Goal: Task Accomplishment & Management: Manage account settings

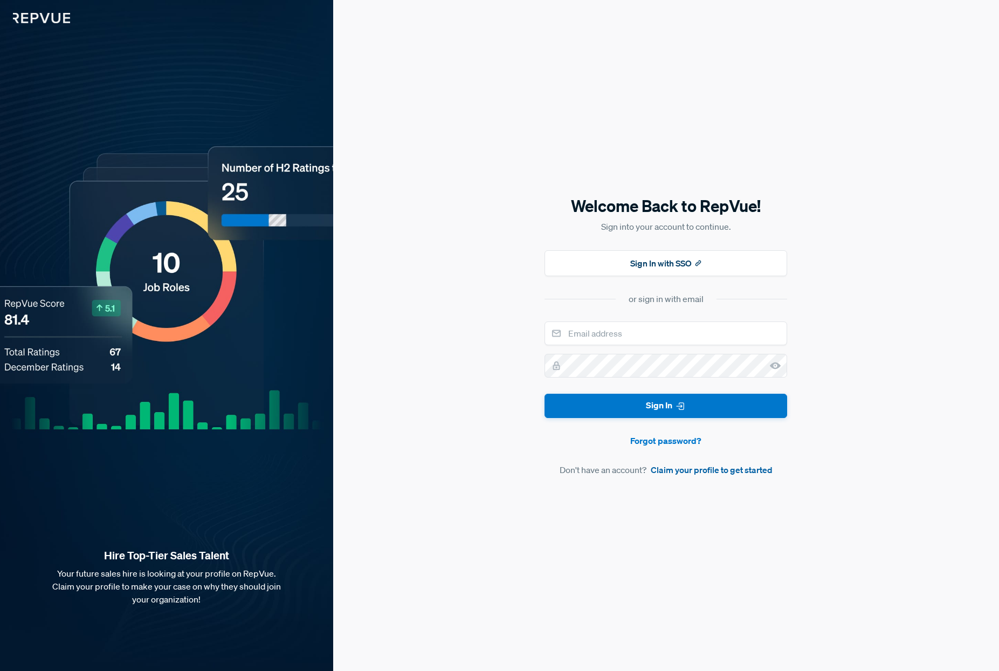
click at [756, 467] on link "Claim your profile to get started" at bounding box center [712, 469] width 122 height 13
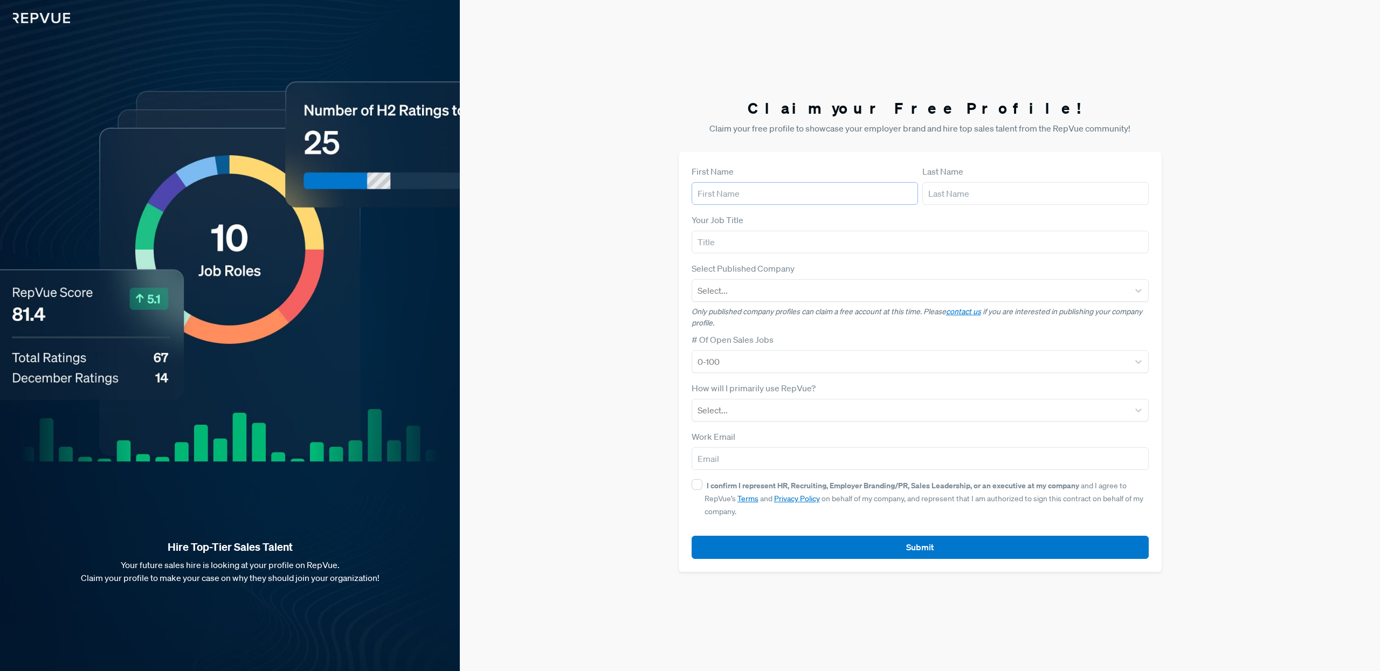
click at [780, 198] on input "text" at bounding box center [805, 193] width 226 height 23
type input "[PERSON_NAME]"
click at [780, 198] on input "[PERSON_NAME]" at bounding box center [805, 193] width 226 height 23
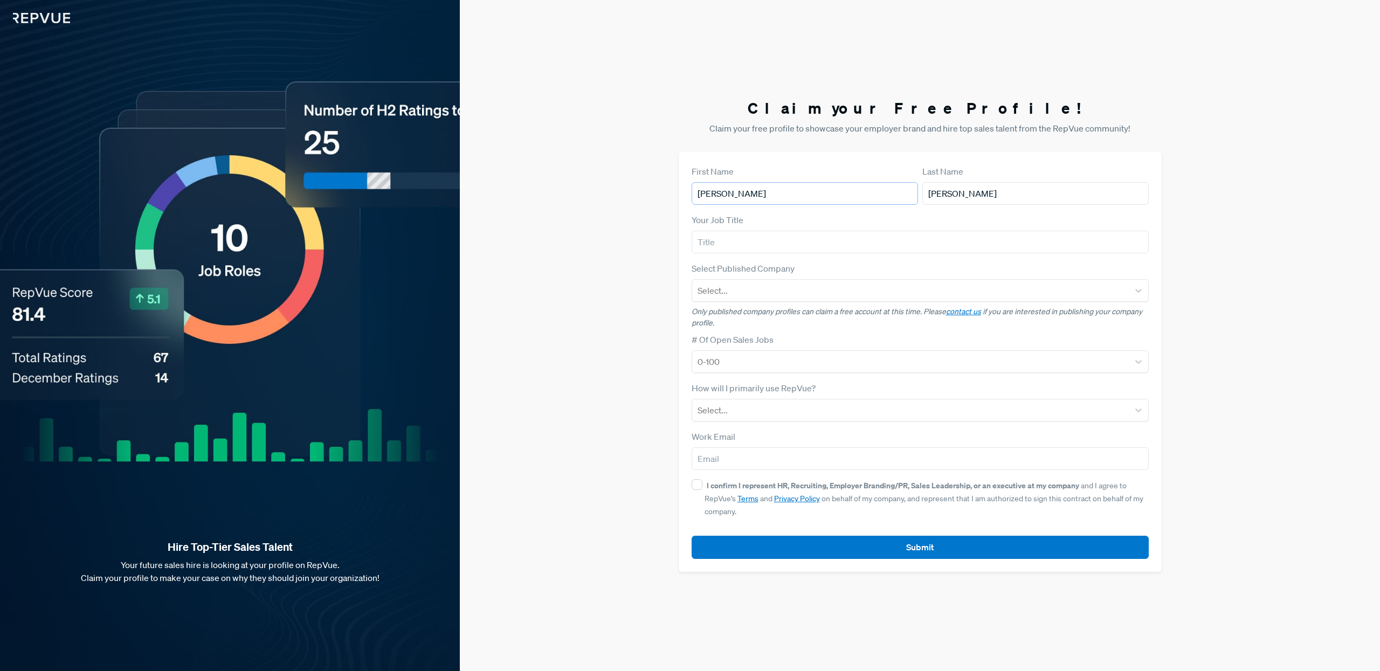
type input "[PERSON_NAME]"
type input "Employer Brand Specialist"
click at [819, 289] on div at bounding box center [911, 290] width 426 height 15
type input "1pass"
click at [788, 325] on div "1Password" at bounding box center [920, 319] width 457 height 22
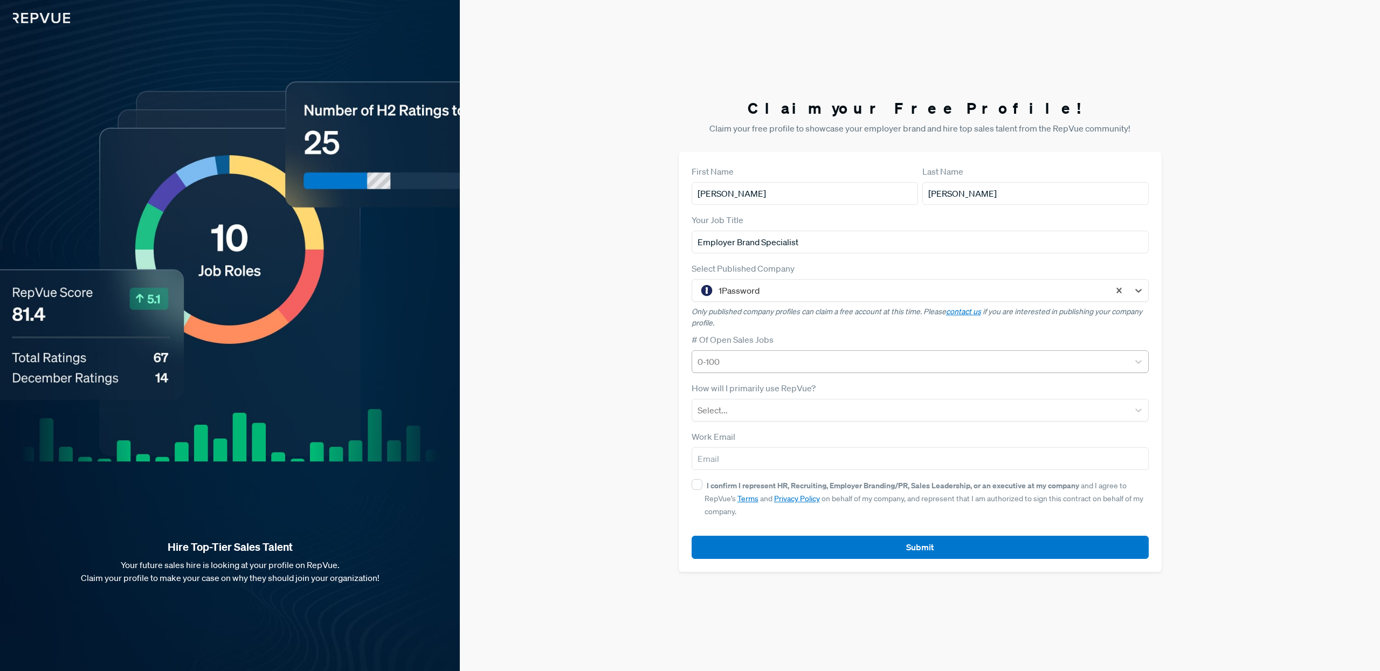
click at [774, 359] on div at bounding box center [911, 361] width 426 height 15
click at [784, 358] on div at bounding box center [911, 361] width 426 height 15
type input "4"
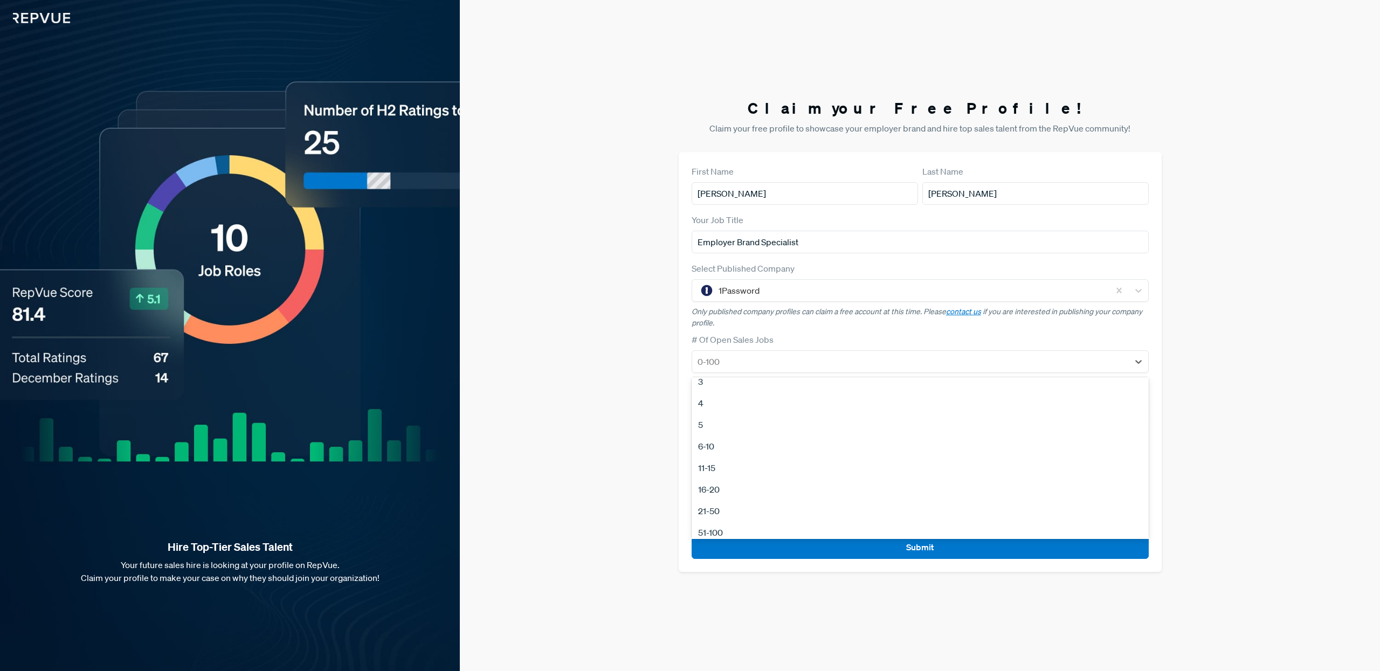
scroll to position [101, 0]
click at [713, 463] on div "21-50" at bounding box center [920, 462] width 457 height 22
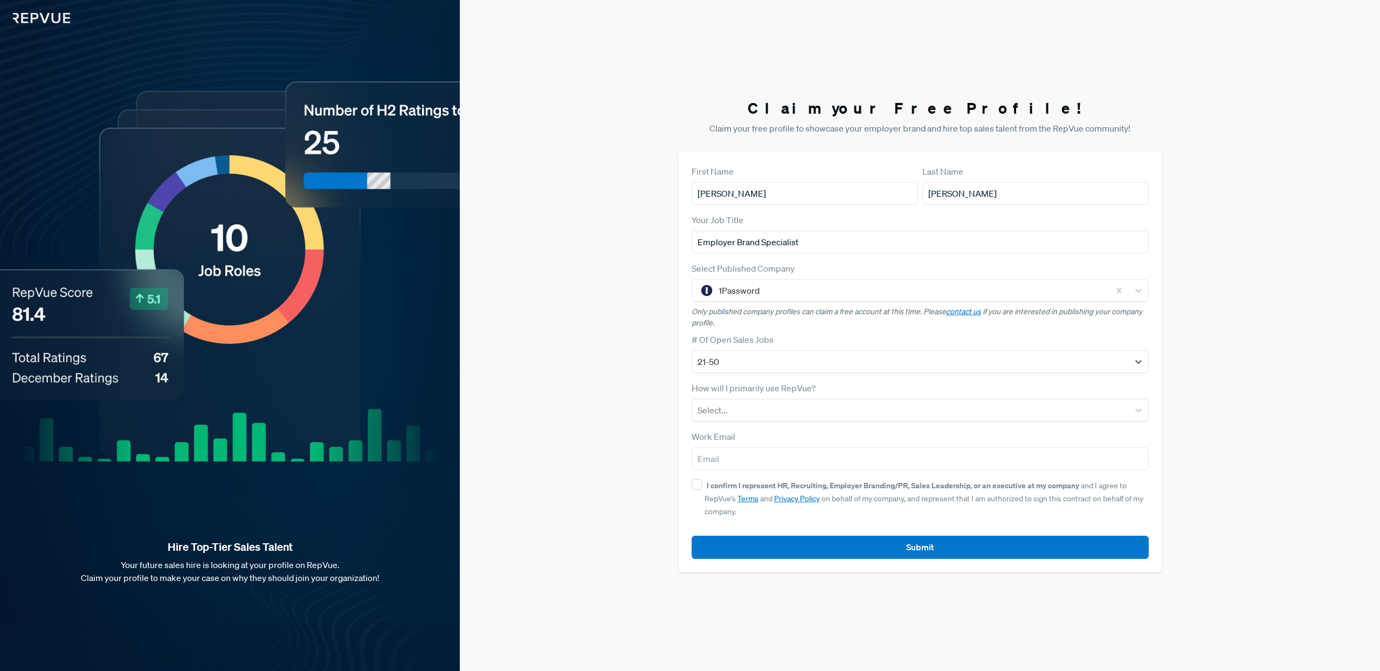
click at [998, 402] on div "Claim your Free Profile! Claim your free profile to showcase your employer bran…" at bounding box center [920, 335] width 920 height 671
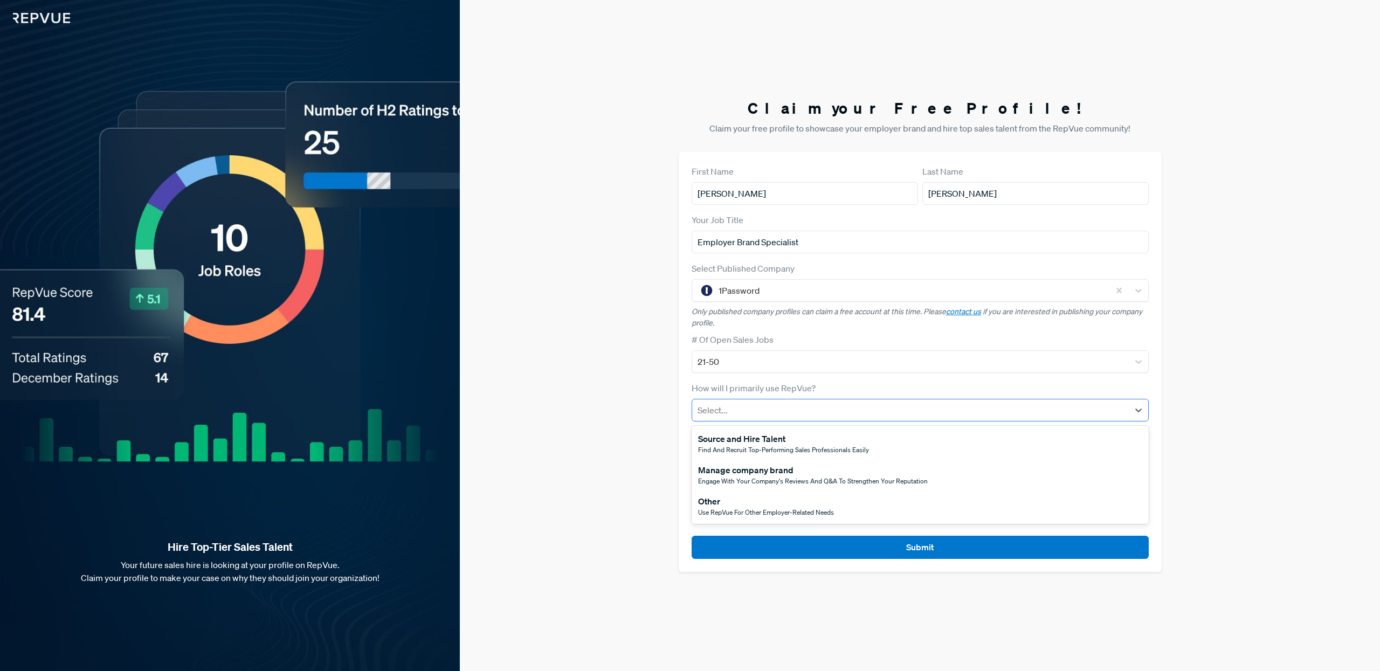
click at [998, 403] on div at bounding box center [911, 410] width 426 height 15
click at [746, 480] on span "Engage with your company's reviews and Q&A to strengthen your reputation" at bounding box center [813, 481] width 230 height 9
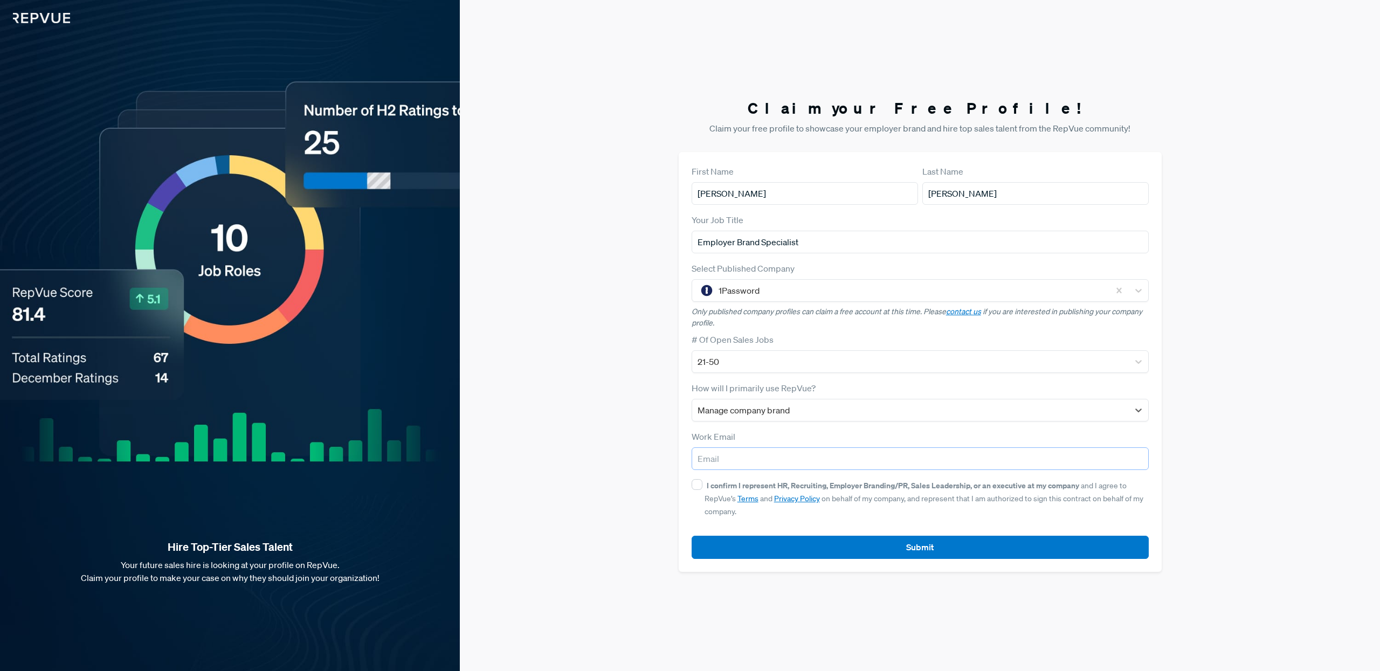
click at [732, 460] on input "email" at bounding box center [920, 458] width 457 height 23
type input "[PERSON_NAME][EMAIL_ADDRESS][PERSON_NAME][DOMAIN_NAME]"
click at [785, 486] on strong "I confirm I represent HR, Recruiting, Employer Branding/PR, Sales Leadership, o…" at bounding box center [893, 485] width 373 height 10
click at [702, 486] on input "I confirm I represent HR, Recruiting, Employer Branding/PR, Sales Leadership, o…" at bounding box center [697, 484] width 11 height 11
checkbox input "true"
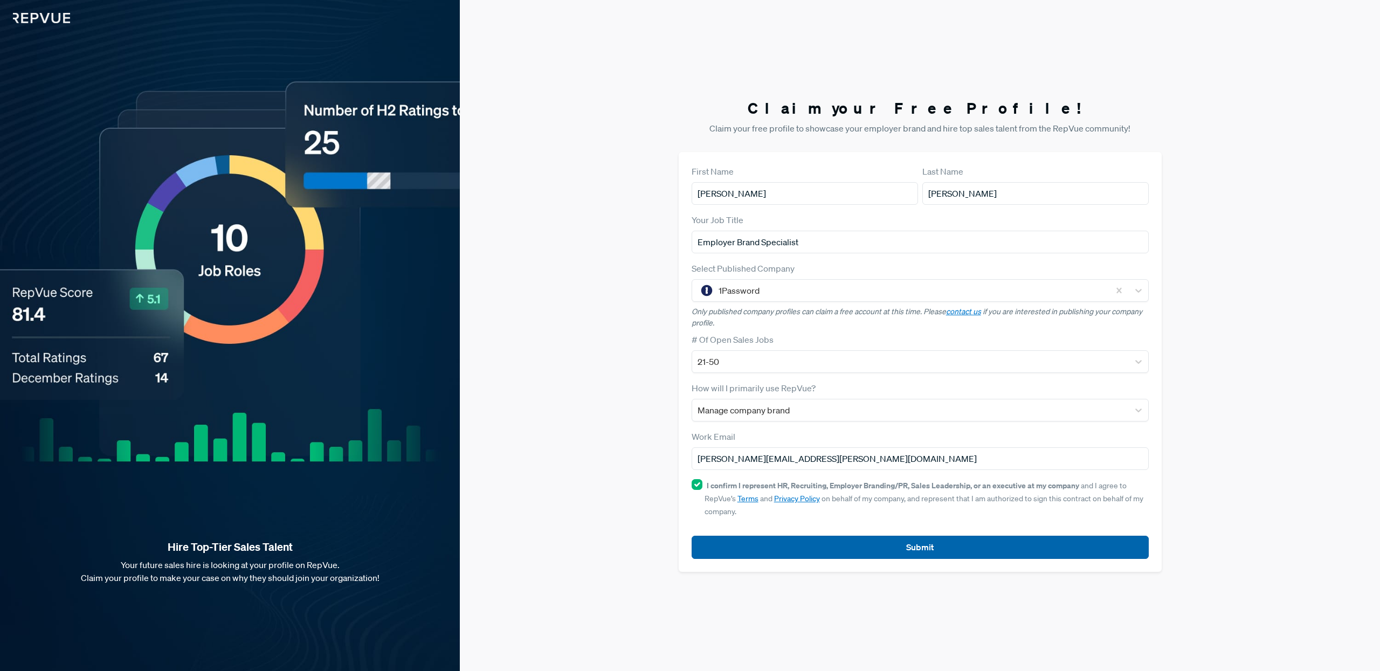
click at [998, 542] on button "Submit" at bounding box center [920, 547] width 457 height 23
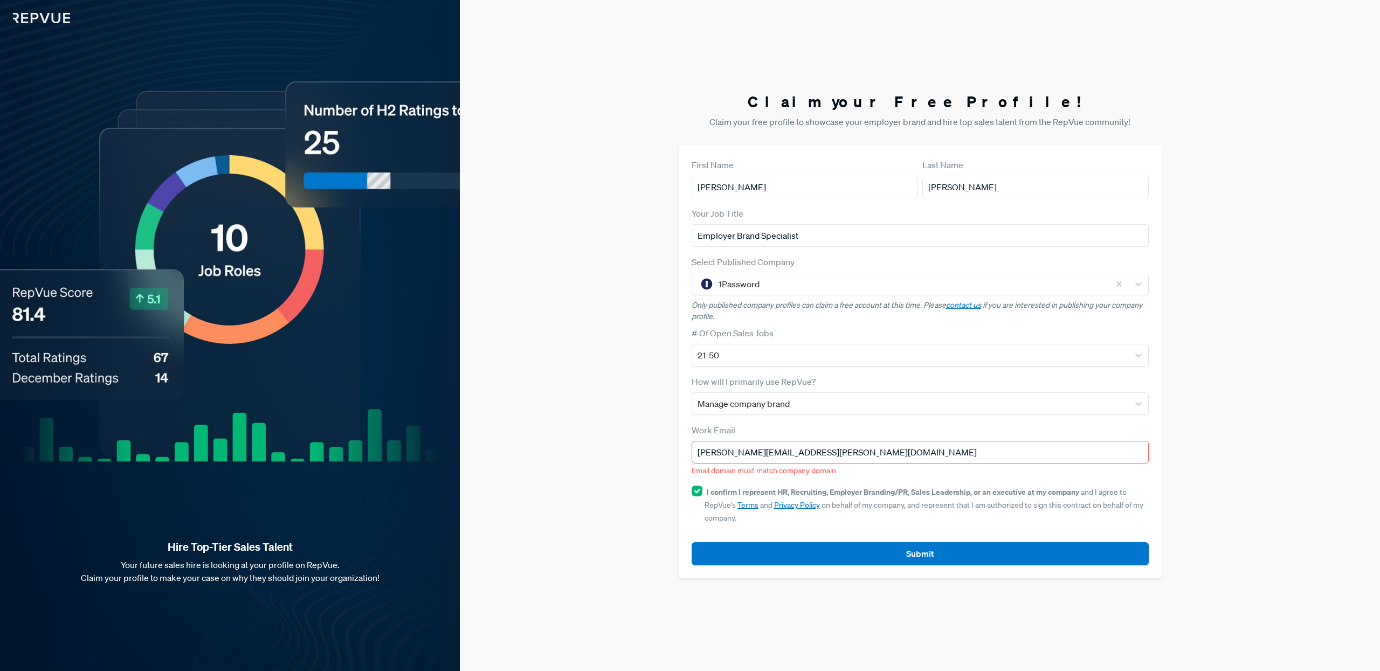
click at [824, 454] on input "[PERSON_NAME][EMAIL_ADDRESS][PERSON_NAME][DOMAIN_NAME]" at bounding box center [920, 452] width 457 height 23
click at [778, 453] on input "[PERSON_NAME][EMAIL_ADDRESS][PERSON_NAME][DOMAIN_NAME]" at bounding box center [920, 452] width 457 height 23
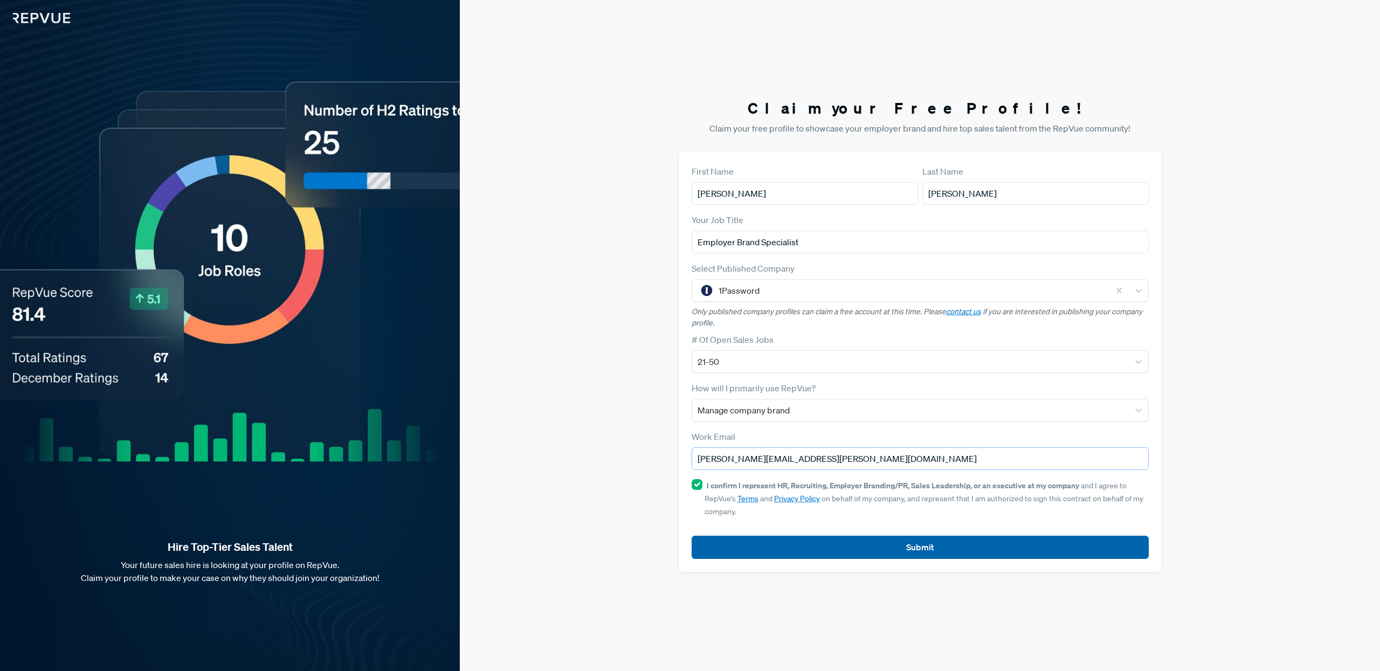
type input "[PERSON_NAME][EMAIL_ADDRESS][PERSON_NAME][DOMAIN_NAME]"
click at [822, 542] on button "Submit" at bounding box center [920, 547] width 457 height 23
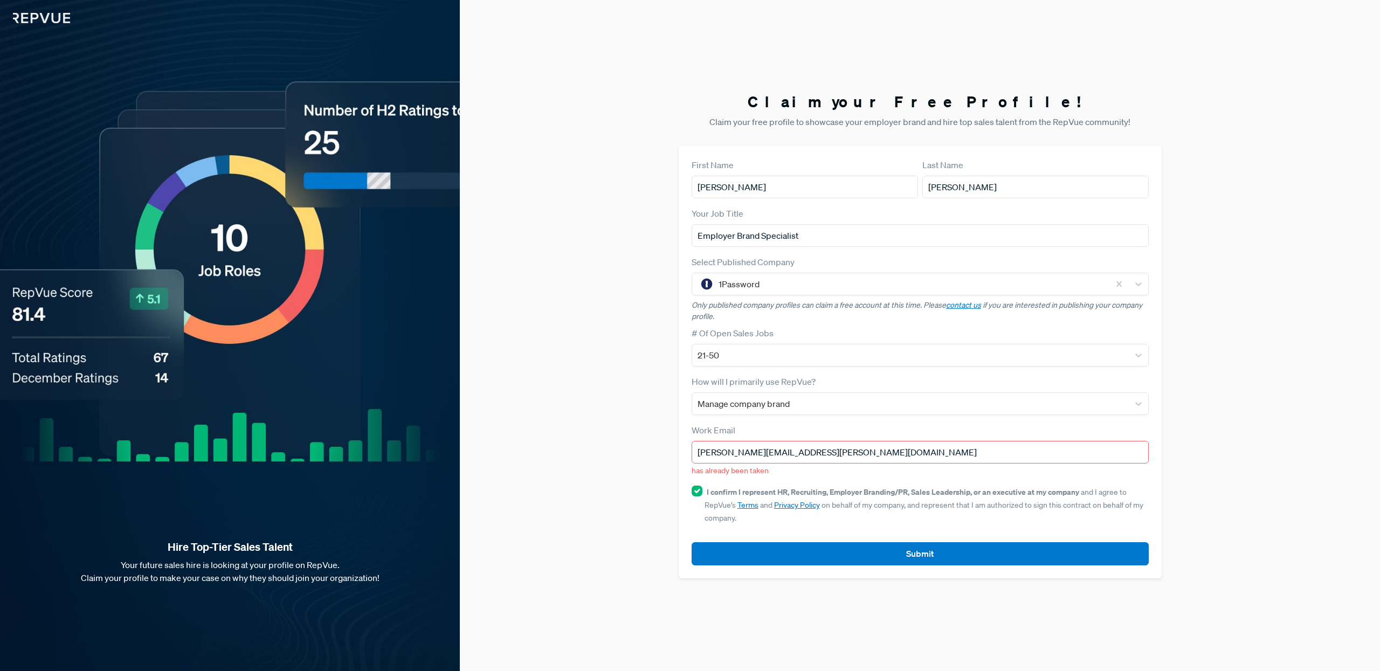
click at [840, 455] on input "[PERSON_NAME][EMAIL_ADDRESS][PERSON_NAME][DOMAIN_NAME]" at bounding box center [920, 452] width 457 height 23
click at [998, 488] on div "Claim your Free Profile! Claim your free profile to showcase your employer bran…" at bounding box center [920, 335] width 920 height 671
click at [784, 454] on input "[PERSON_NAME][EMAIL_ADDRESS][PERSON_NAME][DOMAIN_NAME]" at bounding box center [920, 452] width 457 height 23
click at [586, 460] on div "Claim your Free Profile! Claim your free profile to showcase your employer bran…" at bounding box center [920, 335] width 920 height 671
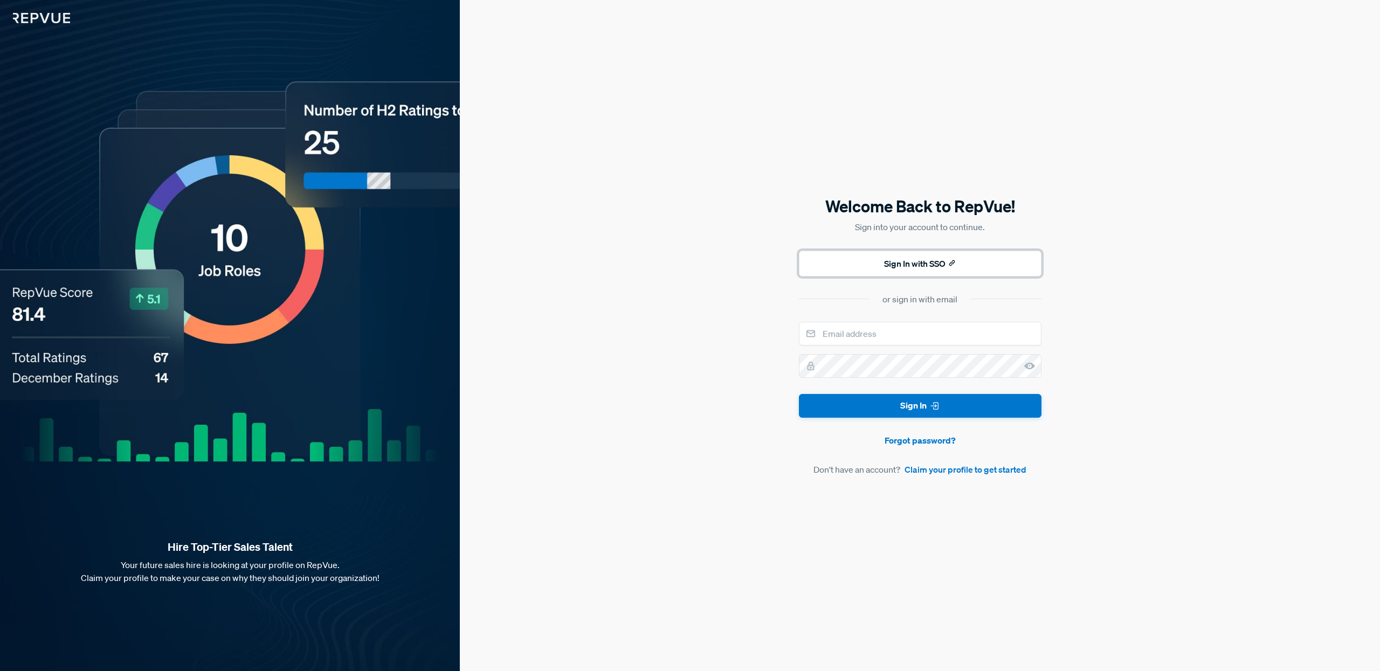
click at [912, 268] on button "Sign In with SSO" at bounding box center [920, 264] width 243 height 26
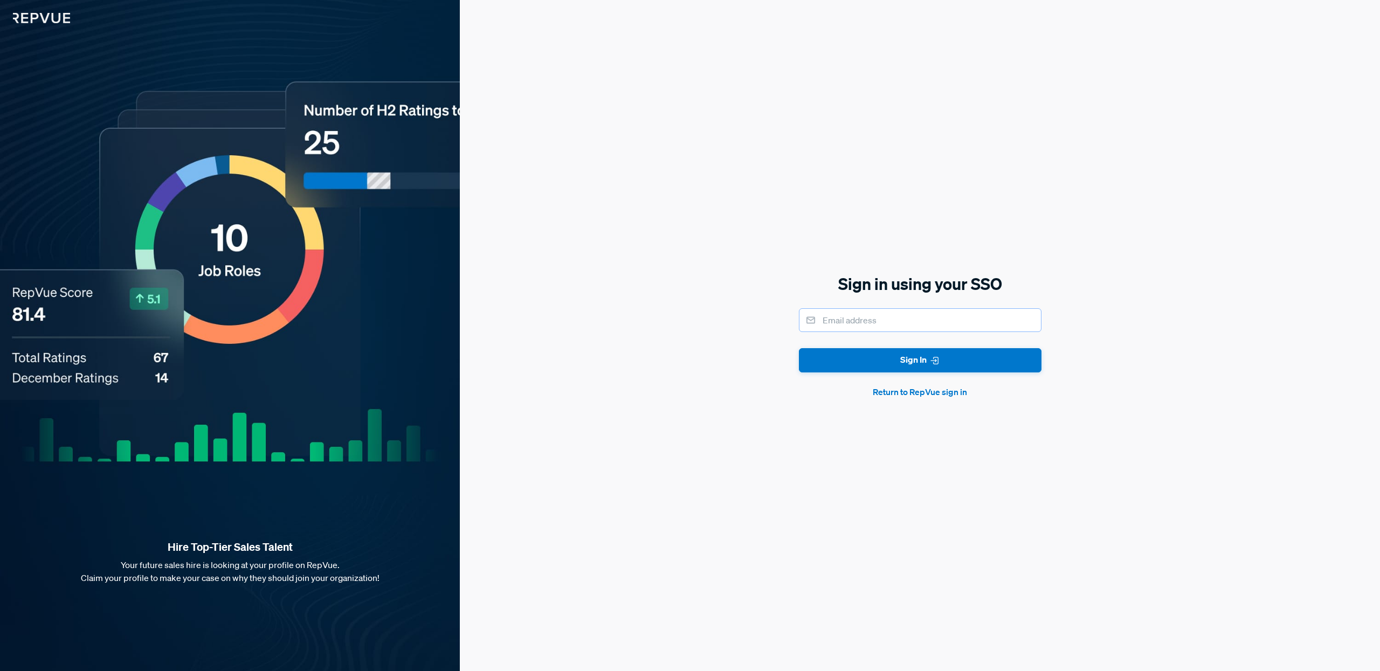
click at [912, 321] on input "email" at bounding box center [920, 320] width 243 height 24
click at [929, 390] on button "Return to RepVue sign in" at bounding box center [920, 391] width 243 height 13
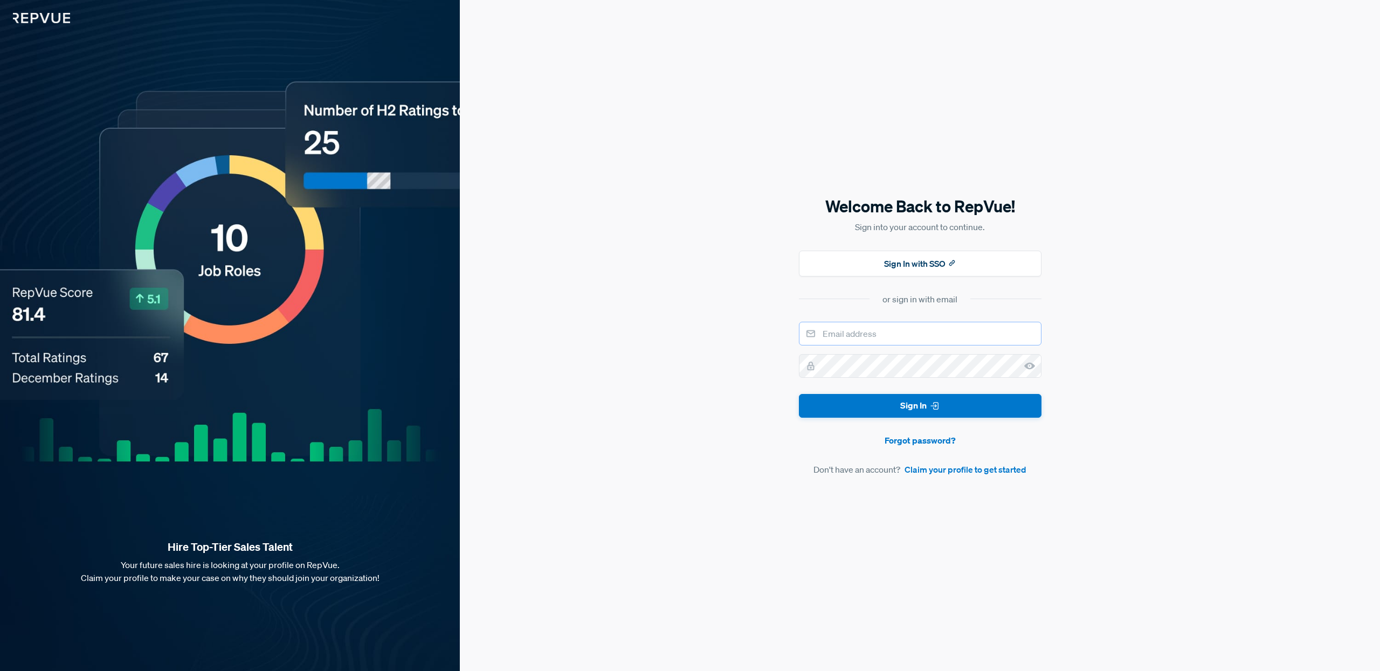
click at [925, 327] on input "email" at bounding box center [920, 334] width 243 height 24
type input "e"
click at [940, 264] on button "Sign In with SSO" at bounding box center [920, 264] width 243 height 26
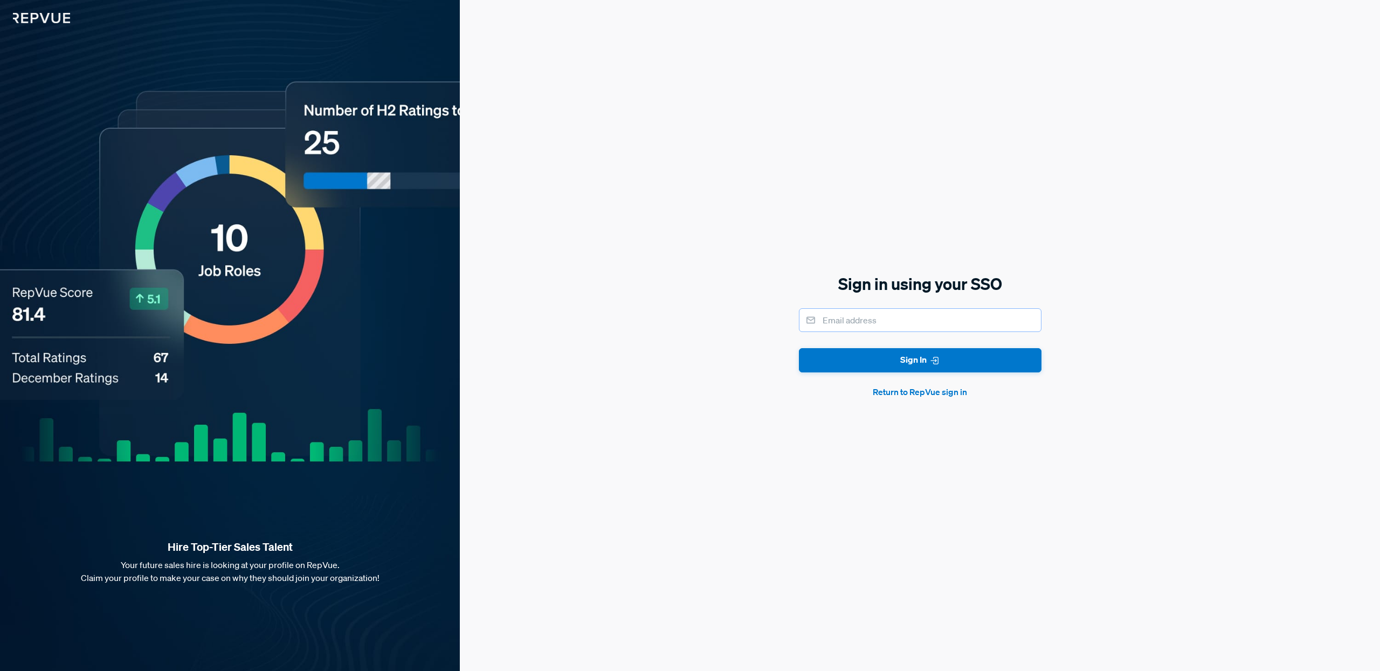
click at [875, 325] on input "email" at bounding box center [920, 320] width 243 height 24
click at [903, 356] on button "Sign In" at bounding box center [920, 360] width 243 height 24
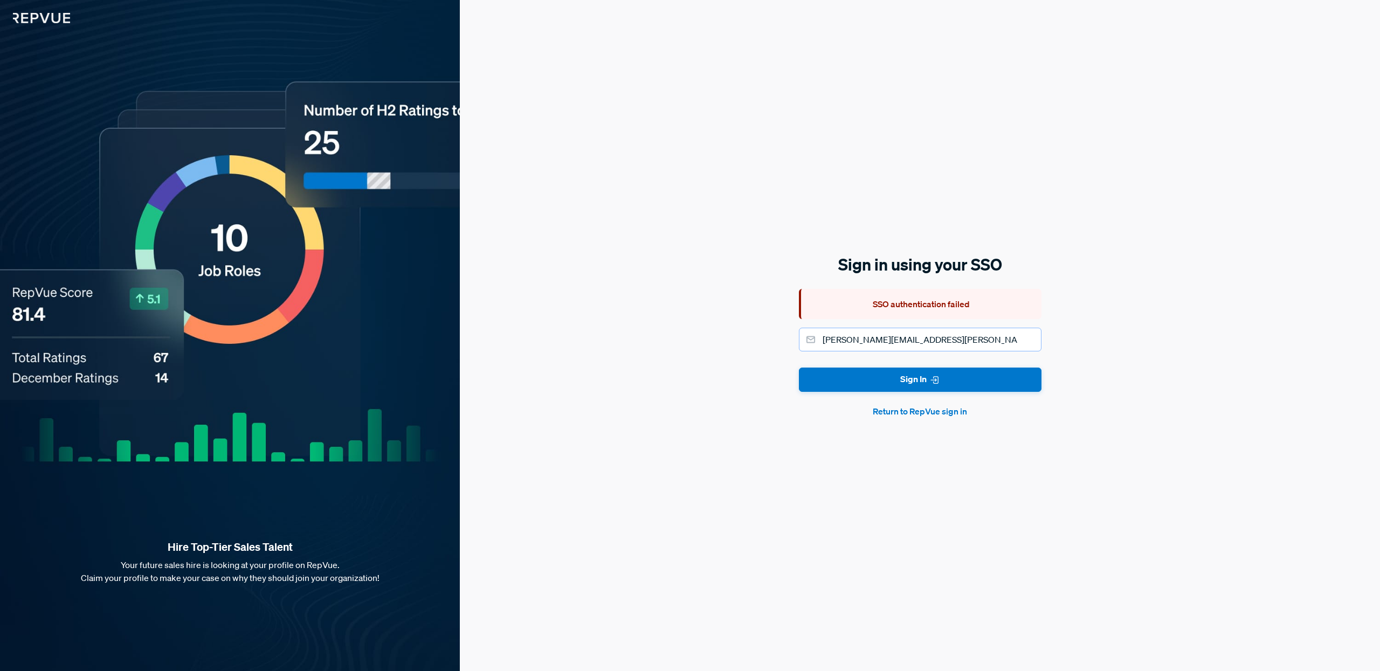
click at [905, 341] on input "[PERSON_NAME][EMAIL_ADDRESS][PERSON_NAME][DOMAIN_NAME]" at bounding box center [920, 340] width 243 height 24
type input "[PERSON_NAME][EMAIL_ADDRESS][PERSON_NAME][DOMAIN_NAME]"
click at [926, 372] on button "Sign In" at bounding box center [920, 380] width 243 height 24
click at [934, 410] on button "Return to RepVue sign in" at bounding box center [920, 411] width 243 height 13
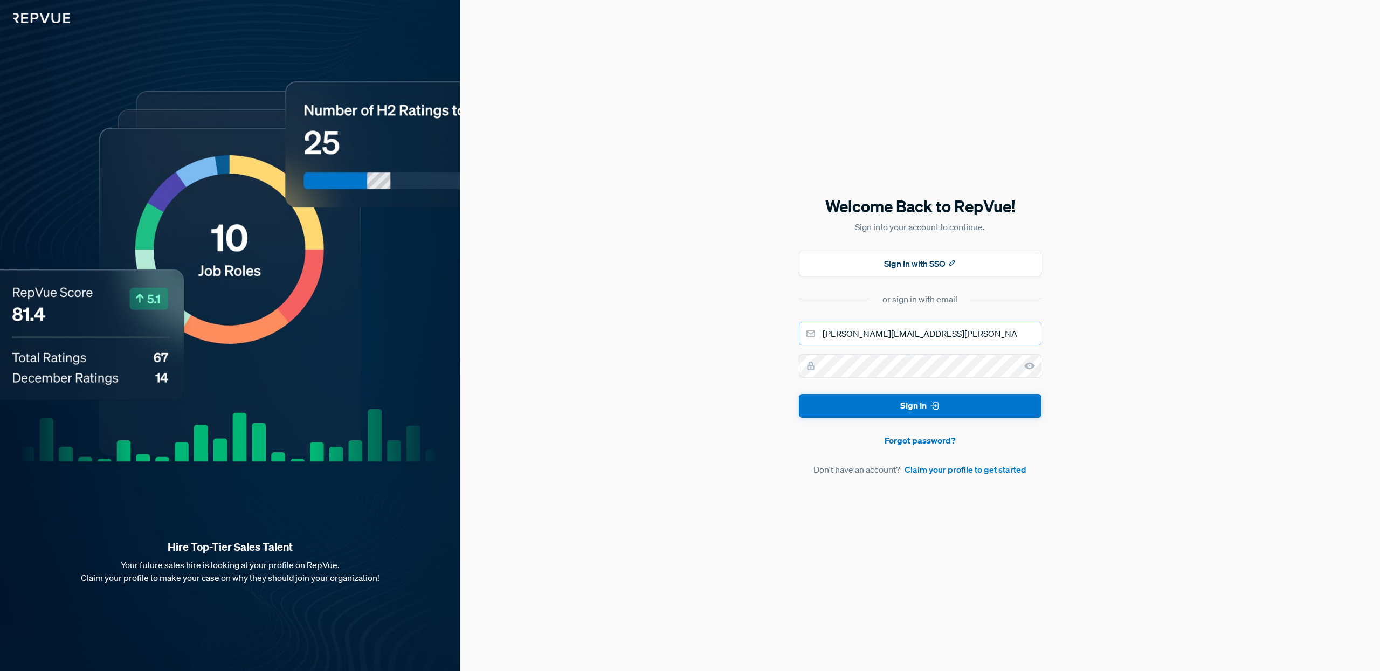
click at [928, 330] on input "[PERSON_NAME][EMAIL_ADDRESS][PERSON_NAME][DOMAIN_NAME]" at bounding box center [920, 334] width 243 height 24
click at [903, 330] on input "[PERSON_NAME][EMAIL_ADDRESS][PERSON_NAME][DOMAIN_NAME]" at bounding box center [920, 334] width 243 height 24
click at [918, 448] on form "elizabeth.tam@1password.com Sign In Forgot password? Don't have an account? Cla…" at bounding box center [920, 399] width 243 height 155
click at [905, 438] on link "Forgot password?" at bounding box center [920, 440] width 243 height 13
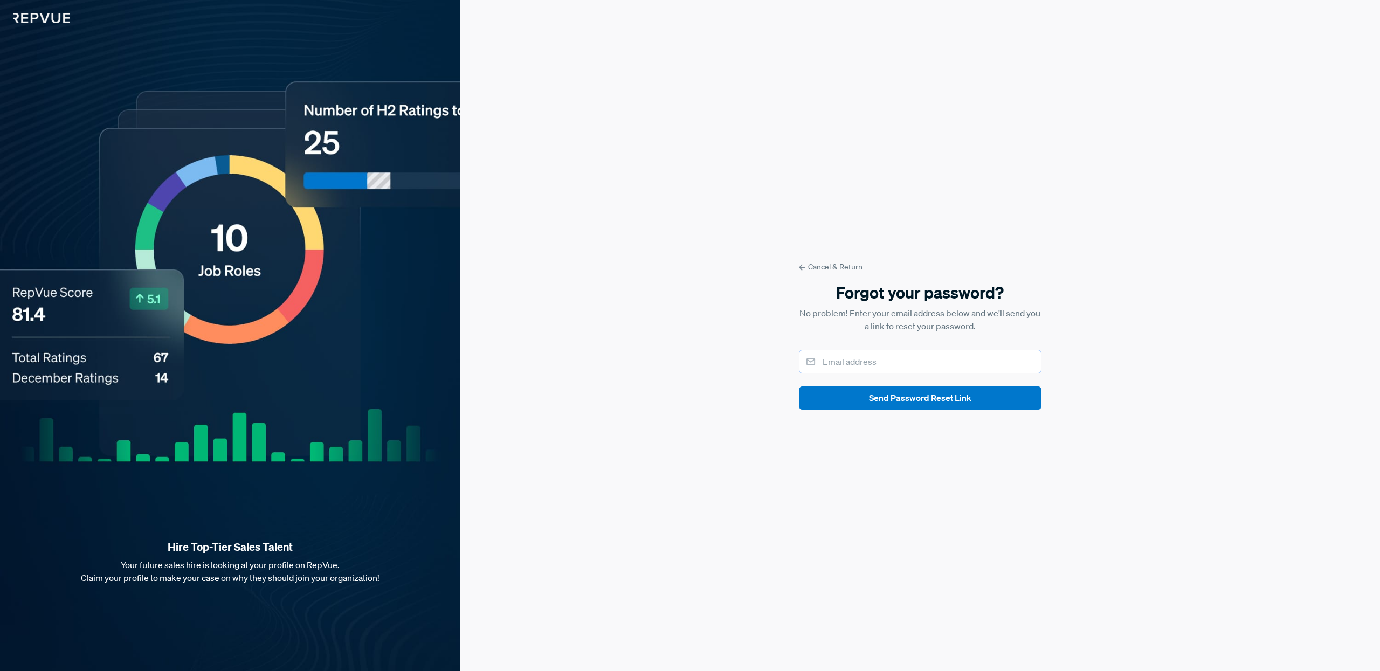
click at [892, 361] on input "email" at bounding box center [920, 362] width 243 height 24
type input "[PERSON_NAME][EMAIL_ADDRESS][PERSON_NAME][DOMAIN_NAME]"
click at [922, 407] on button "Send Password Reset Link" at bounding box center [920, 398] width 243 height 23
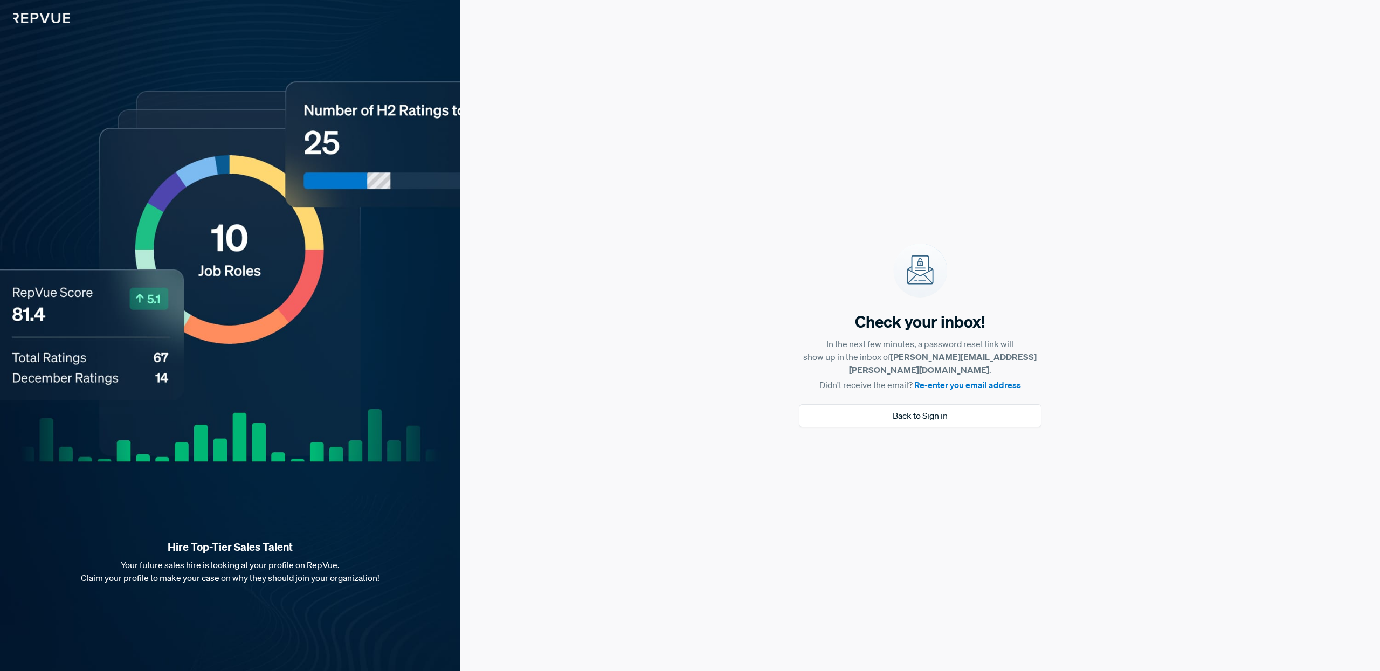
drag, startPoint x: 995, startPoint y: 392, endPoint x: 992, endPoint y: 397, distance: 5.6
click at [992, 404] on button "Back to Sign in" at bounding box center [920, 415] width 243 height 23
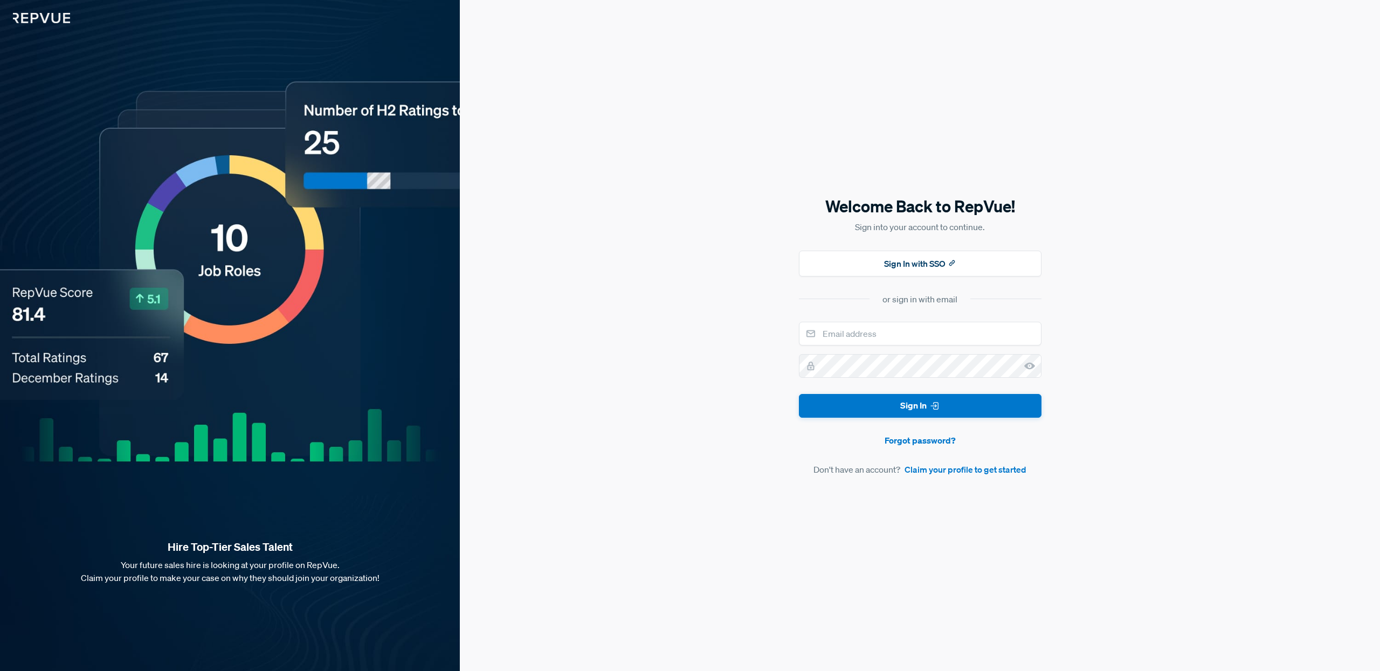
click at [1098, 404] on div "Welcome Back to RepVue! Sign into your account to continue. Sign In with SSO or…" at bounding box center [920, 335] width 920 height 671
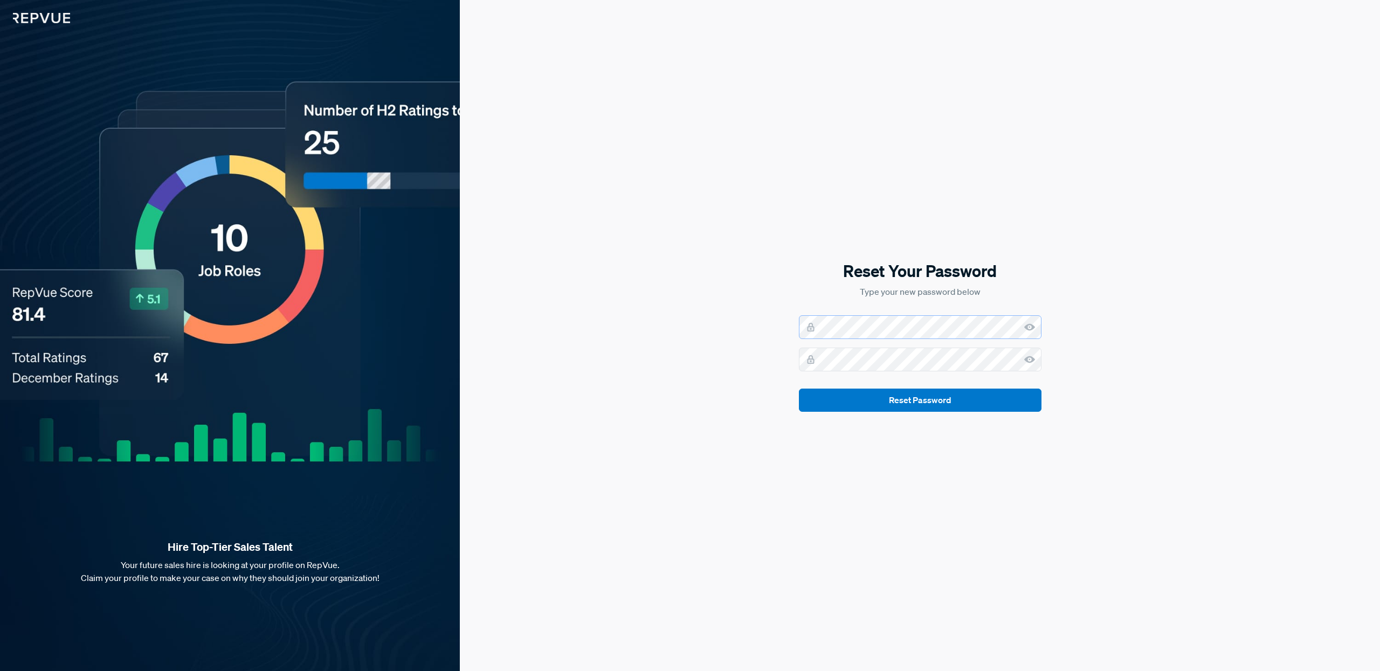
click at [0, 671] on com-1password-button at bounding box center [0, 671] width 0 height 0
click at [1087, 321] on div "Reset Your Password Type your new password below Reset Password" at bounding box center [920, 335] width 920 height 671
click at [1006, 399] on button "Reset Password" at bounding box center [920, 400] width 243 height 23
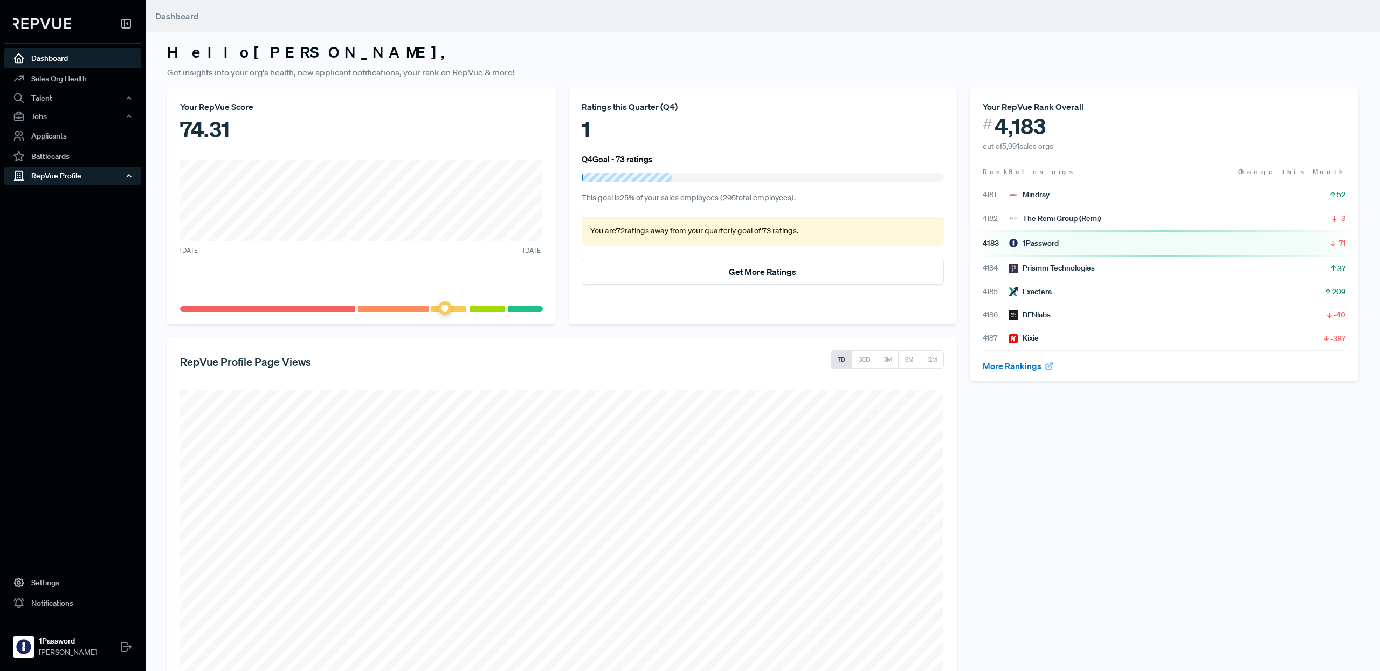
click at [57, 177] on div "RepVue Profile" at bounding box center [72, 176] width 137 height 18
click at [50, 154] on link "Battlecards" at bounding box center [72, 156] width 137 height 20
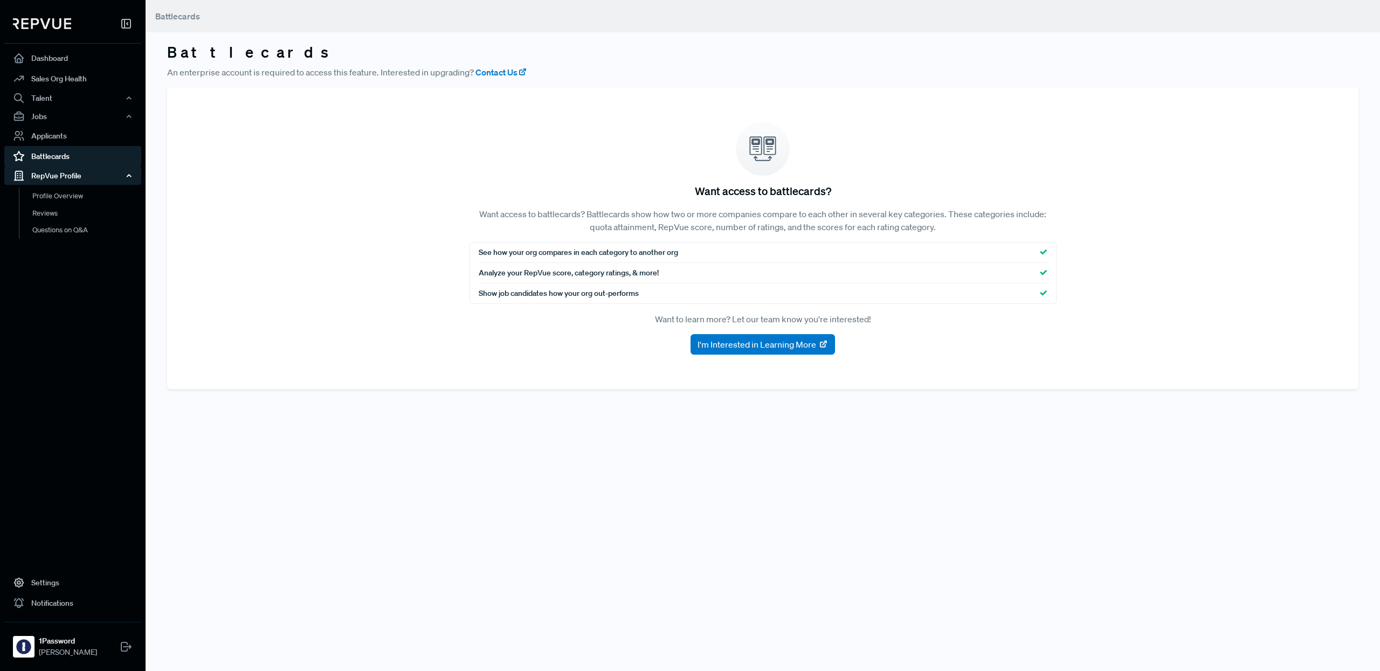
click at [50, 184] on div "RepVue Profile" at bounding box center [72, 176] width 137 height 18
click at [51, 203] on link "Profile Overview" at bounding box center [87, 201] width 137 height 27
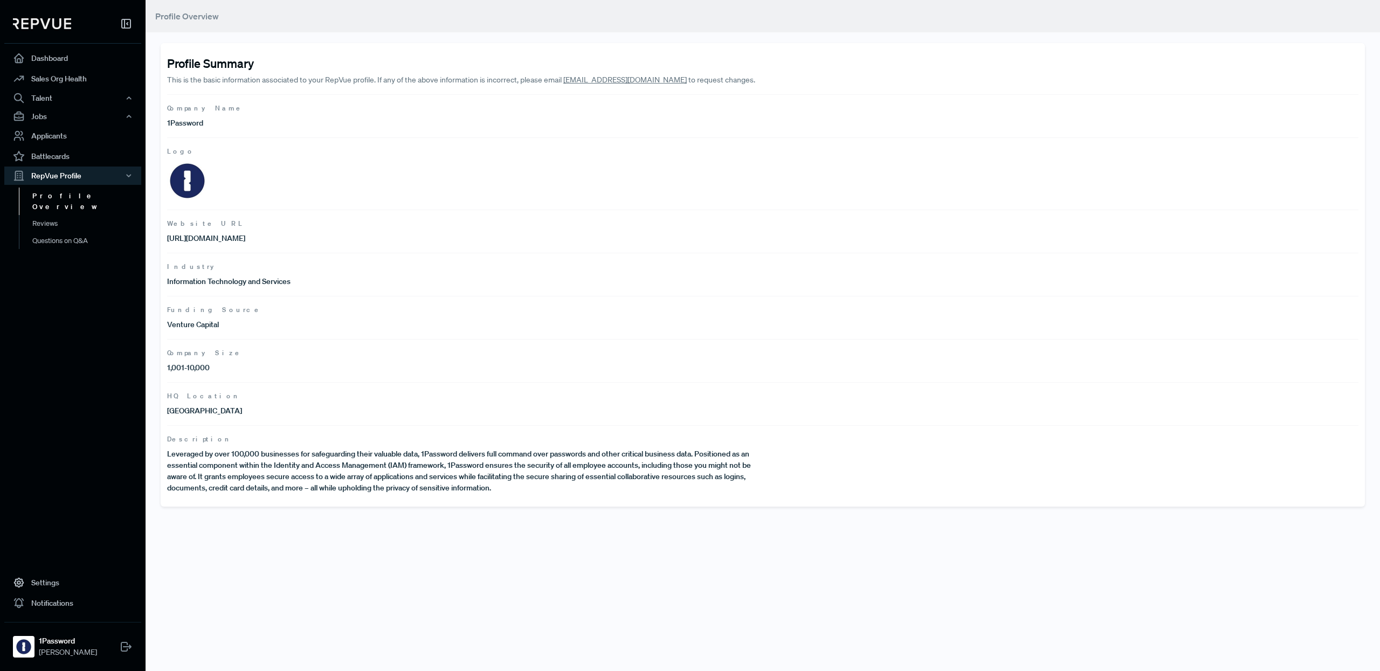
click at [281, 474] on p "Leveraged by over 100,000 businesses for safeguarding their valuable data, 1Pas…" at bounding box center [465, 471] width 596 height 45
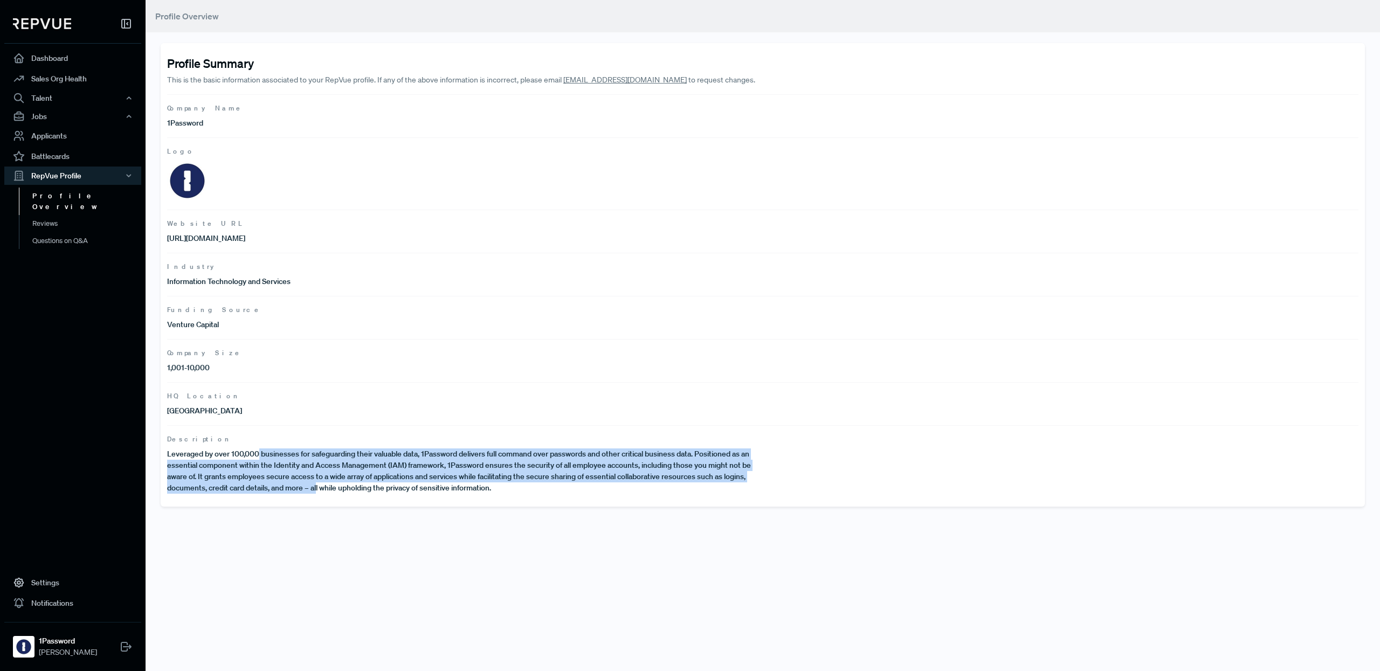
drag, startPoint x: 257, startPoint y: 452, endPoint x: 317, endPoint y: 486, distance: 69.0
click at [317, 486] on p "Leveraged by over 100,000 businesses for safeguarding their valuable data, 1Pas…" at bounding box center [465, 471] width 596 height 45
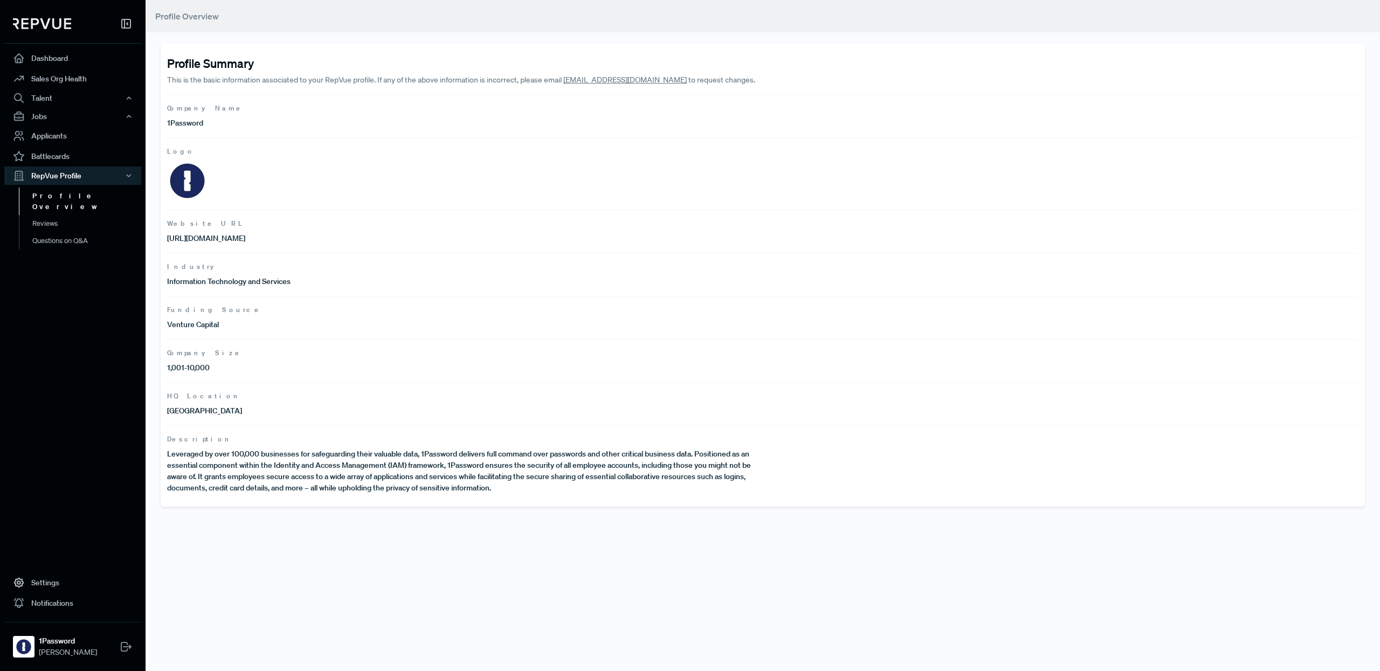
click at [332, 487] on p "Leveraged by over 100,000 businesses for safeguarding their valuable data, 1Pas…" at bounding box center [465, 471] width 596 height 45
click at [57, 54] on link "Dashboard" at bounding box center [72, 58] width 137 height 20
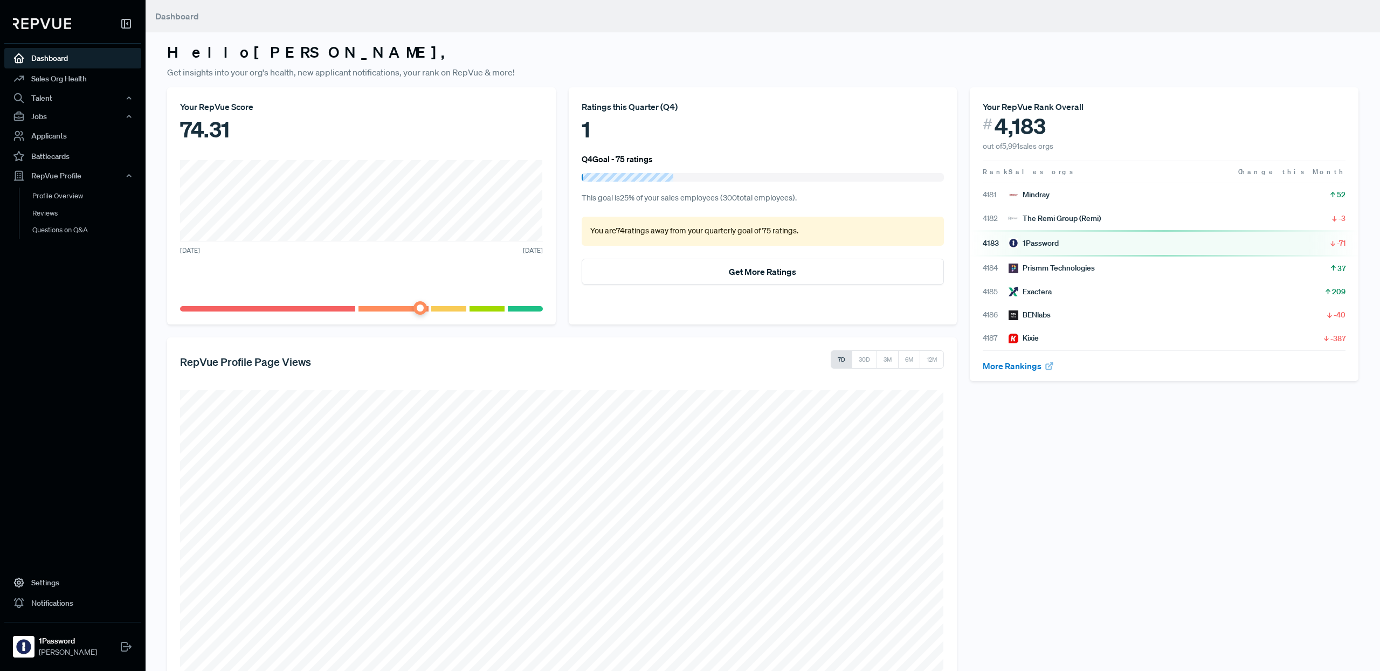
scroll to position [131, 0]
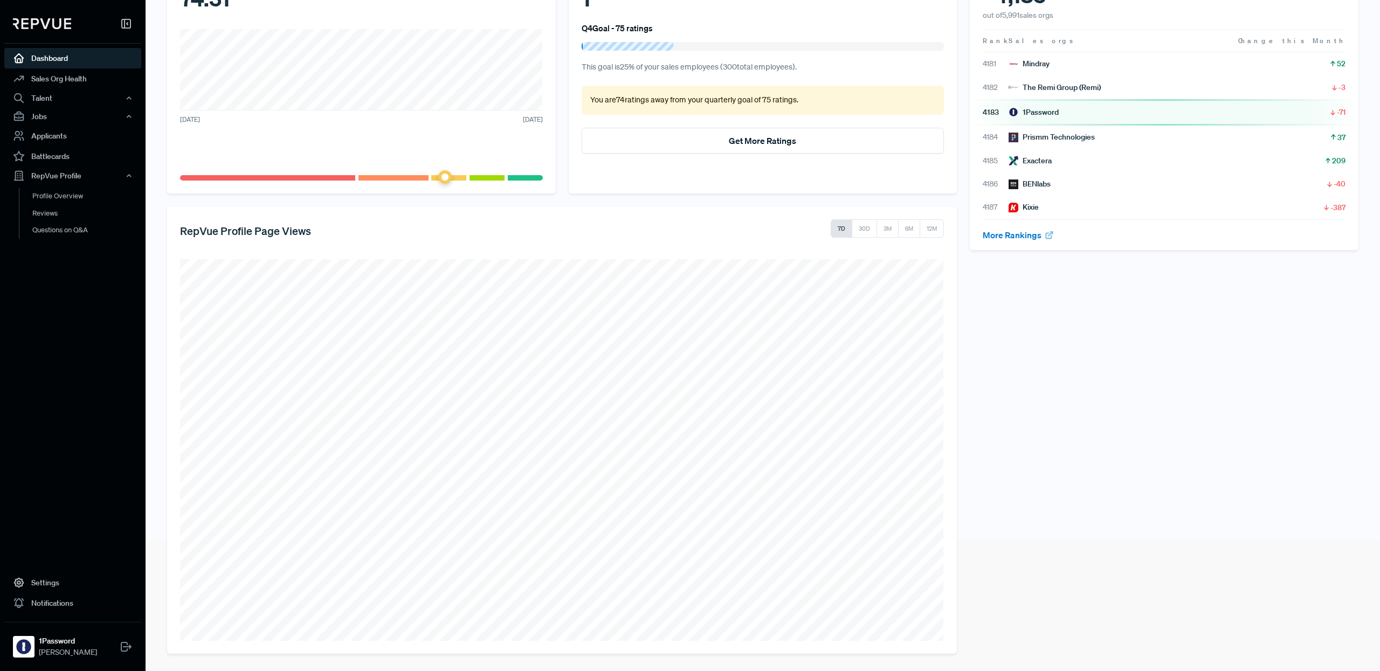
click at [126, 21] on icon at bounding box center [126, 23] width 13 height 13
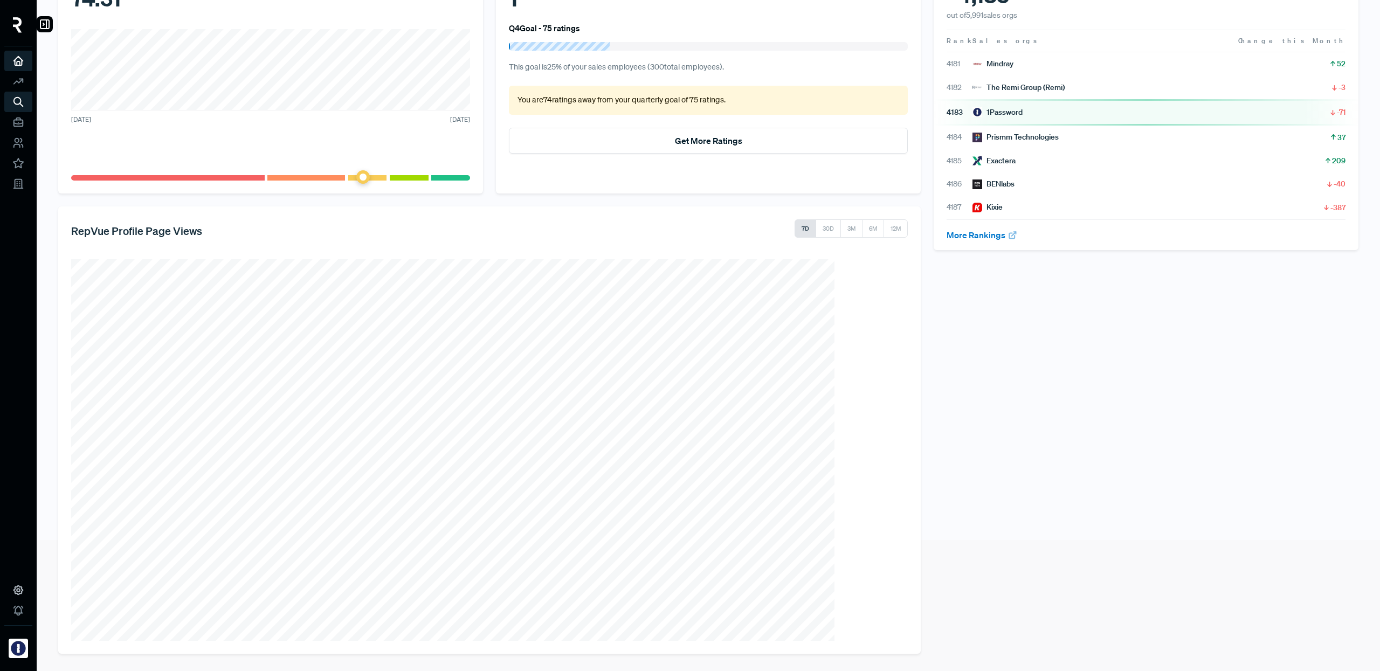
click at [15, 24] on img at bounding box center [17, 25] width 9 height 16
click at [44, 28] on use at bounding box center [44, 24] width 9 height 9
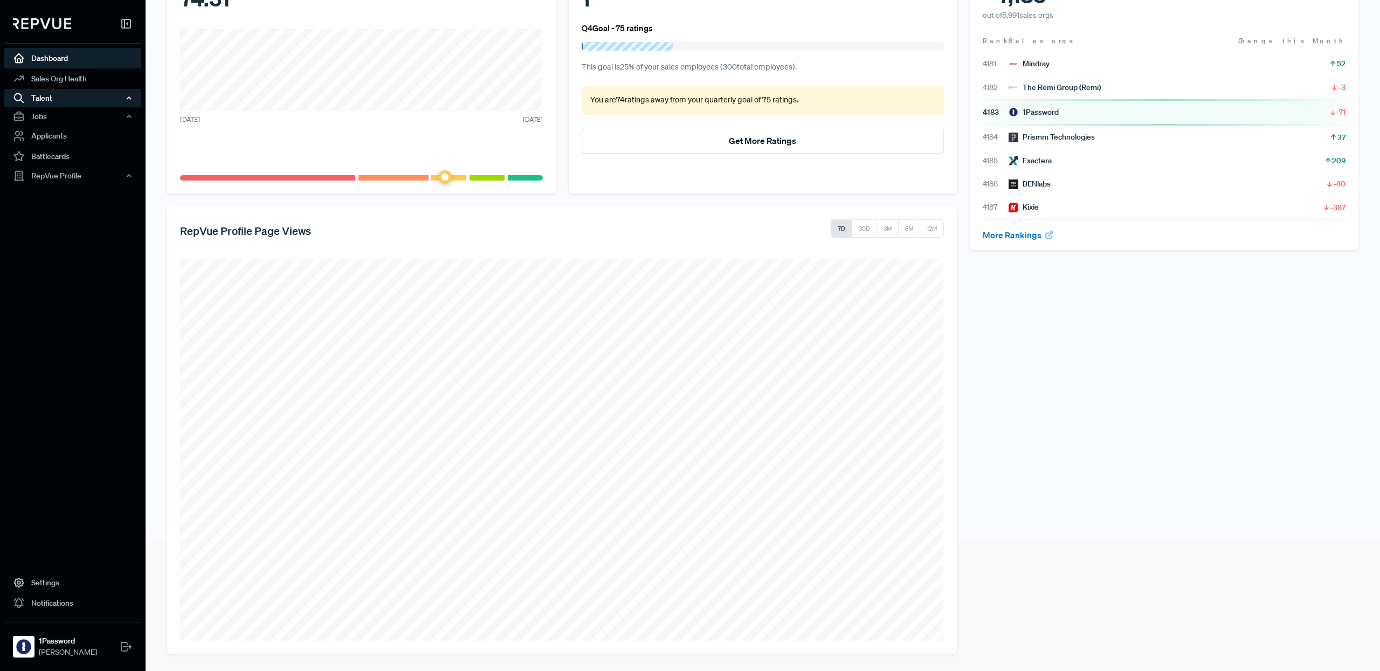
click at [63, 96] on div "Talent" at bounding box center [72, 98] width 137 height 18
click at [58, 176] on div "Jobs" at bounding box center [72, 172] width 137 height 18
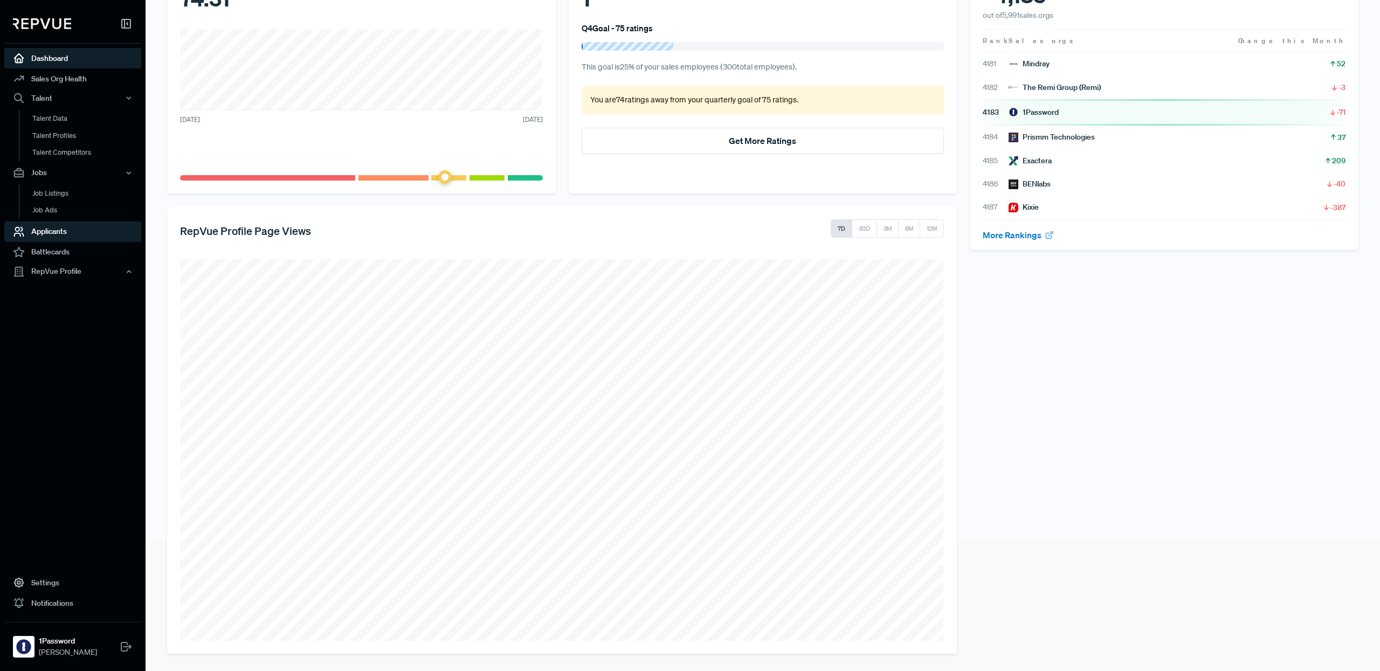
click at [62, 229] on link "Applicants" at bounding box center [72, 231] width 137 height 20
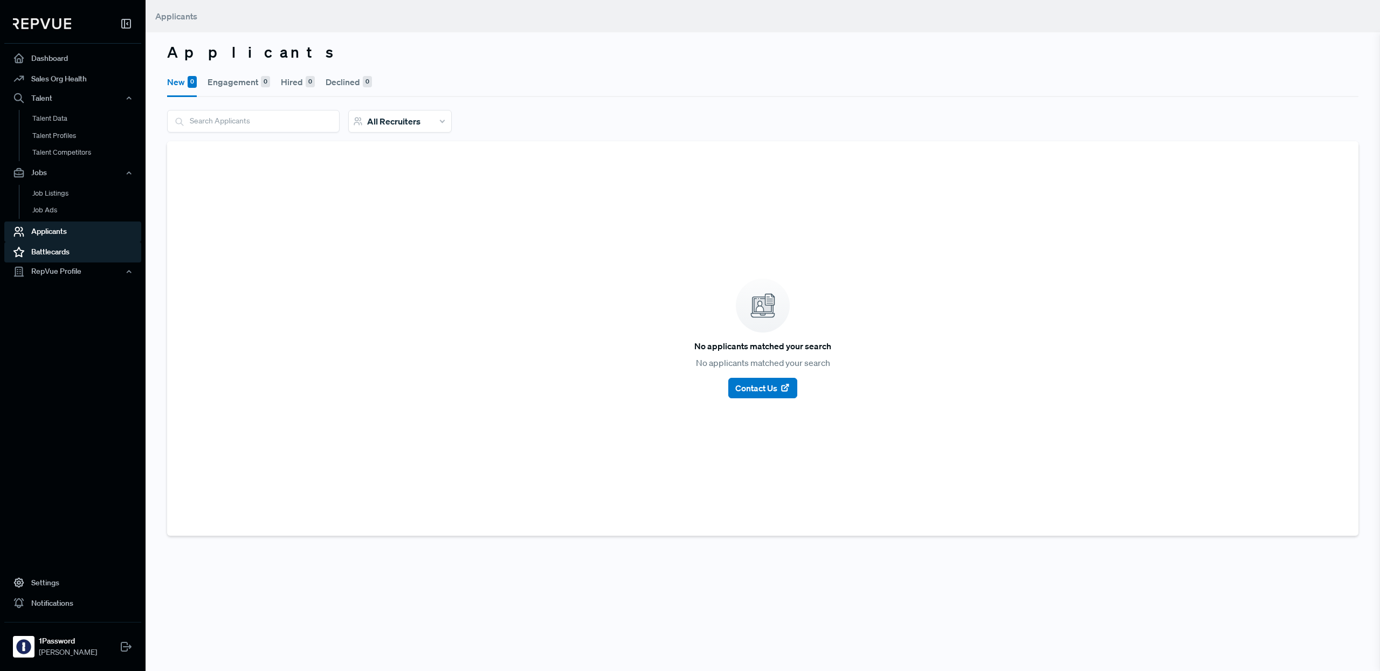
click at [64, 251] on link "Battlecards" at bounding box center [72, 252] width 137 height 20
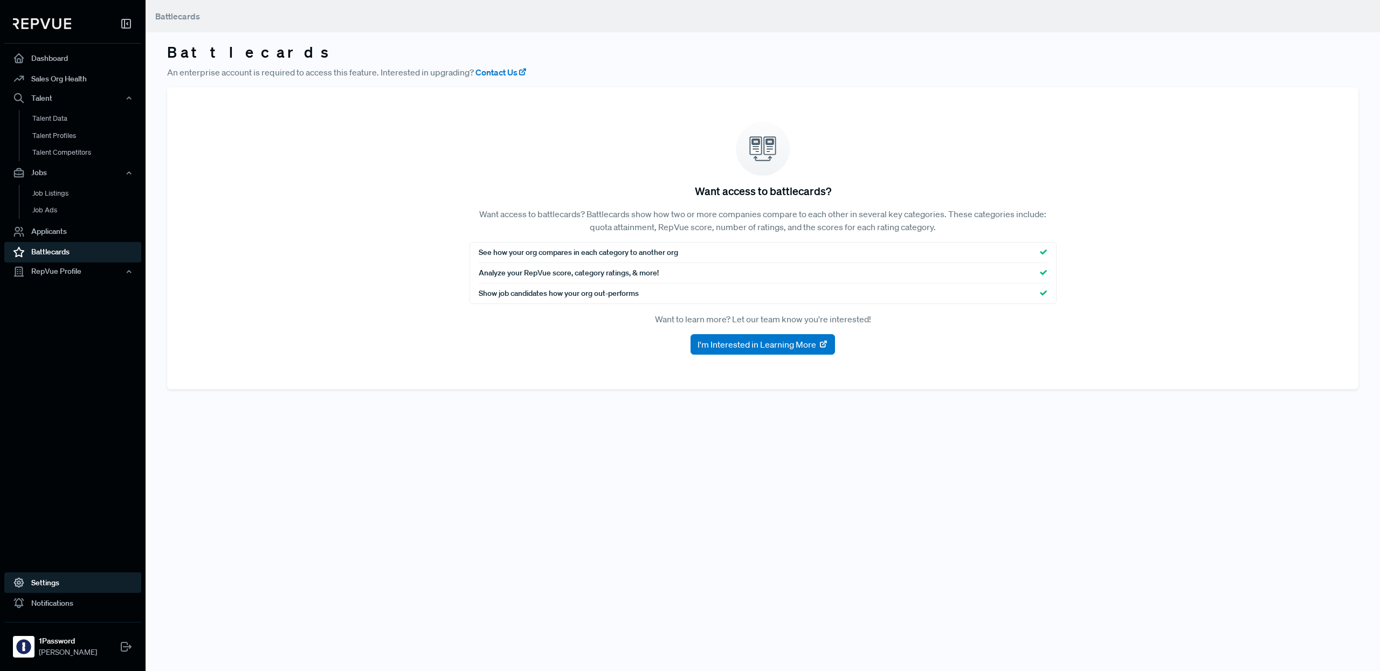
click at [46, 583] on link "Settings" at bounding box center [72, 583] width 137 height 20
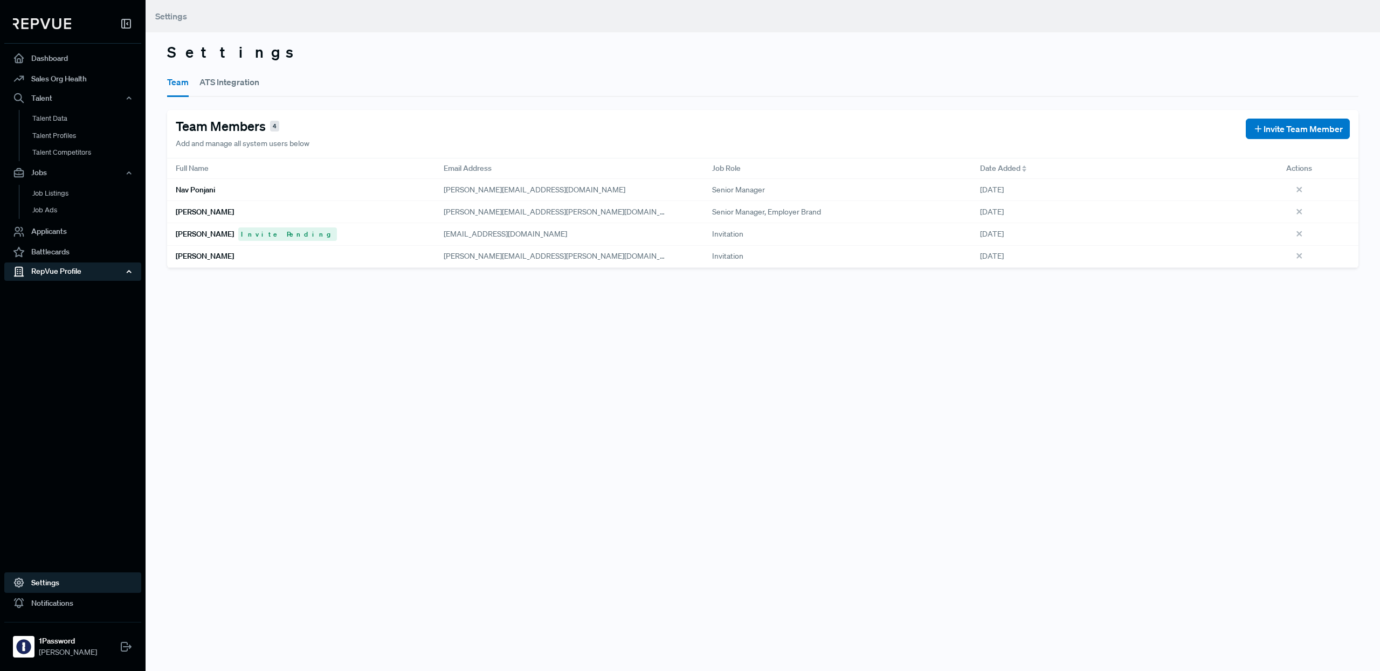
click at [58, 274] on div "RepVue Profile" at bounding box center [72, 272] width 137 height 18
click at [56, 307] on link "Reviews" at bounding box center [87, 308] width 137 height 17
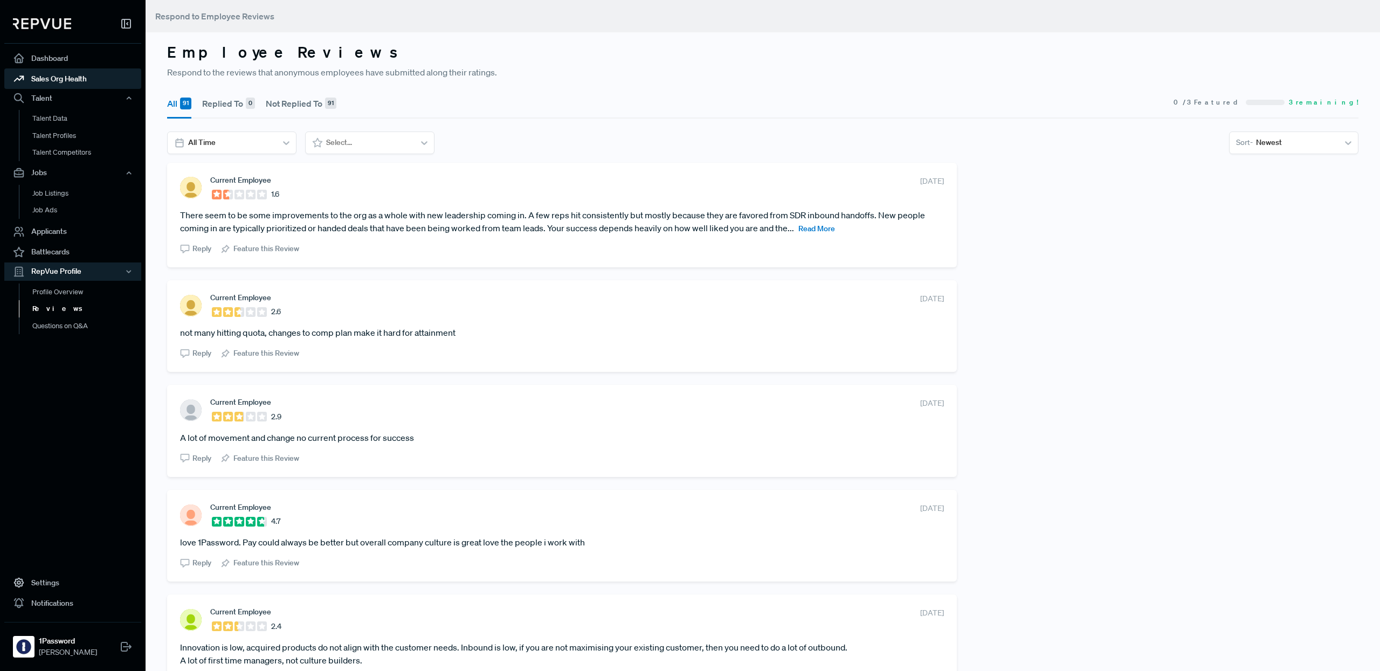
click at [58, 81] on link "Sales Org Health" at bounding box center [72, 78] width 137 height 20
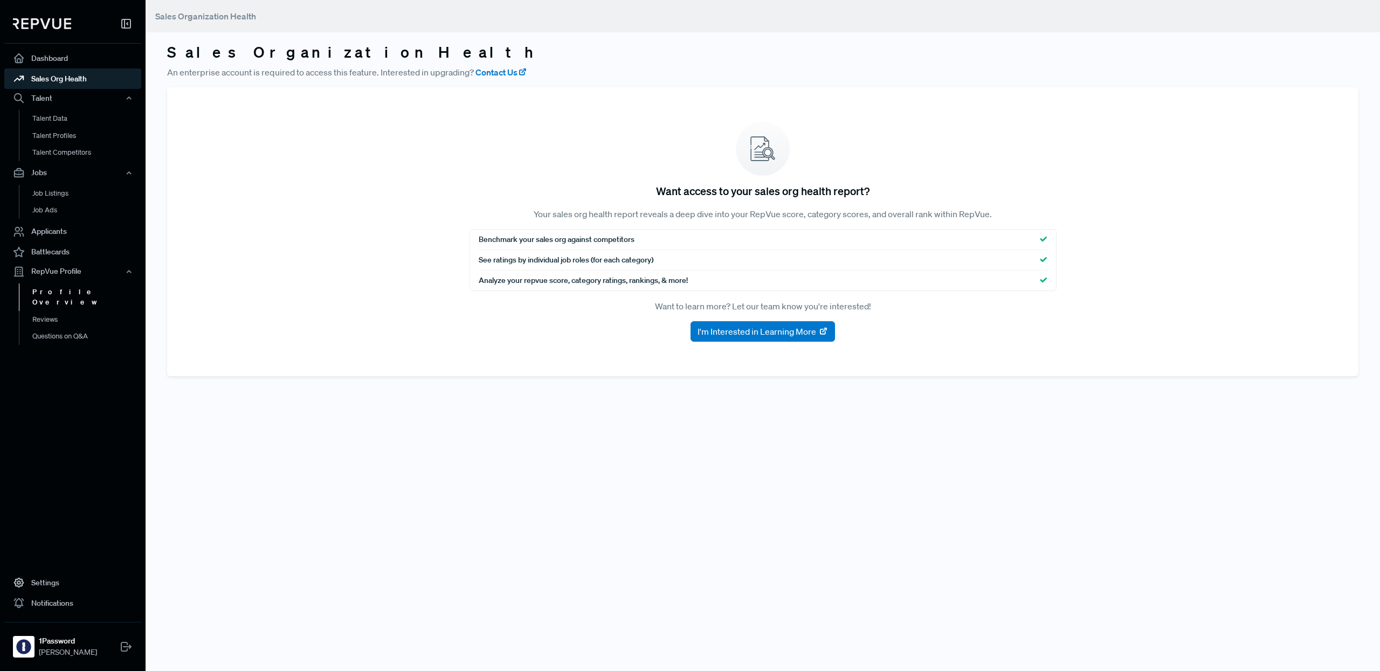
click at [67, 289] on link "Profile Overview" at bounding box center [87, 297] width 137 height 27
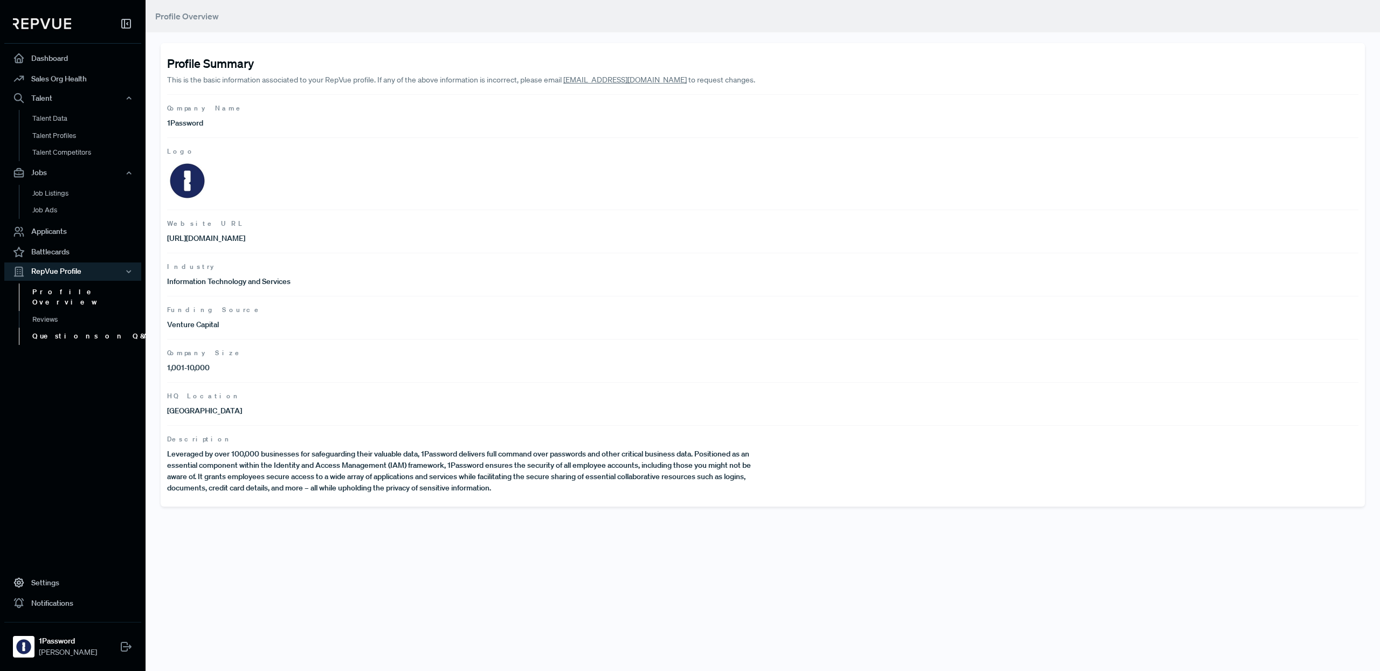
click at [47, 328] on link "Questions on Q&A" at bounding box center [87, 336] width 137 height 17
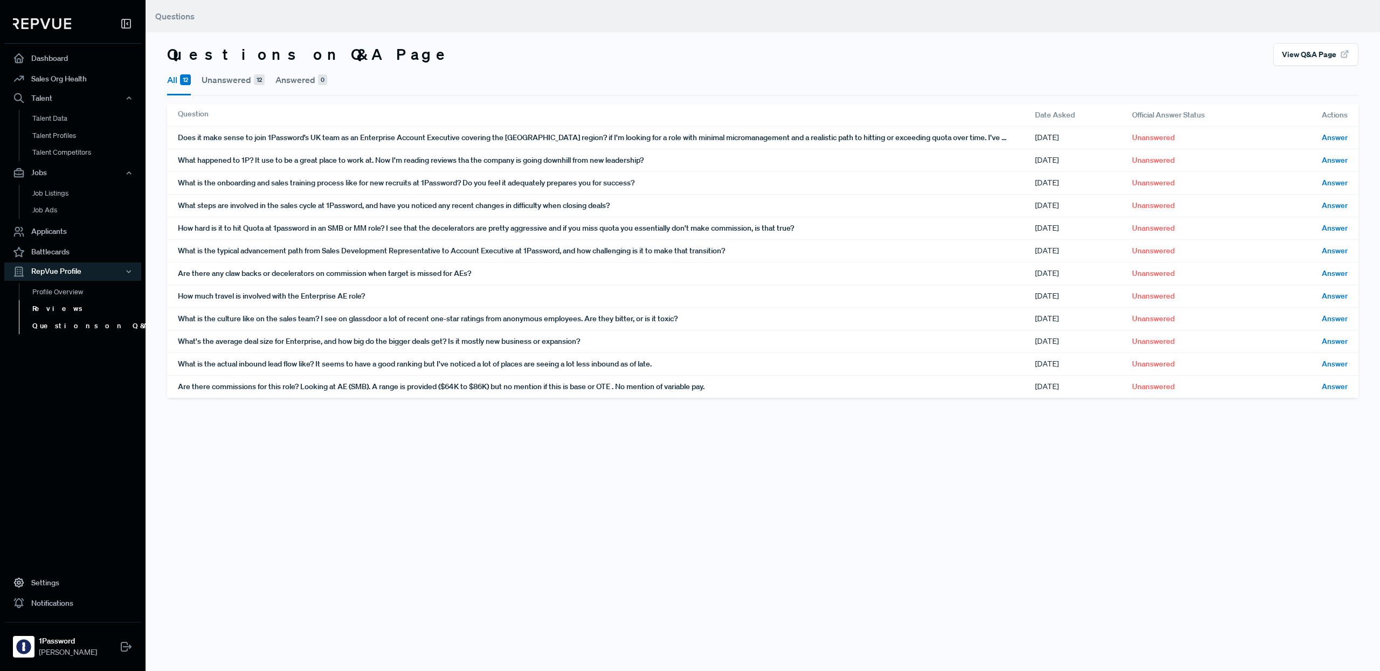
click at [48, 309] on link "Reviews" at bounding box center [87, 308] width 137 height 17
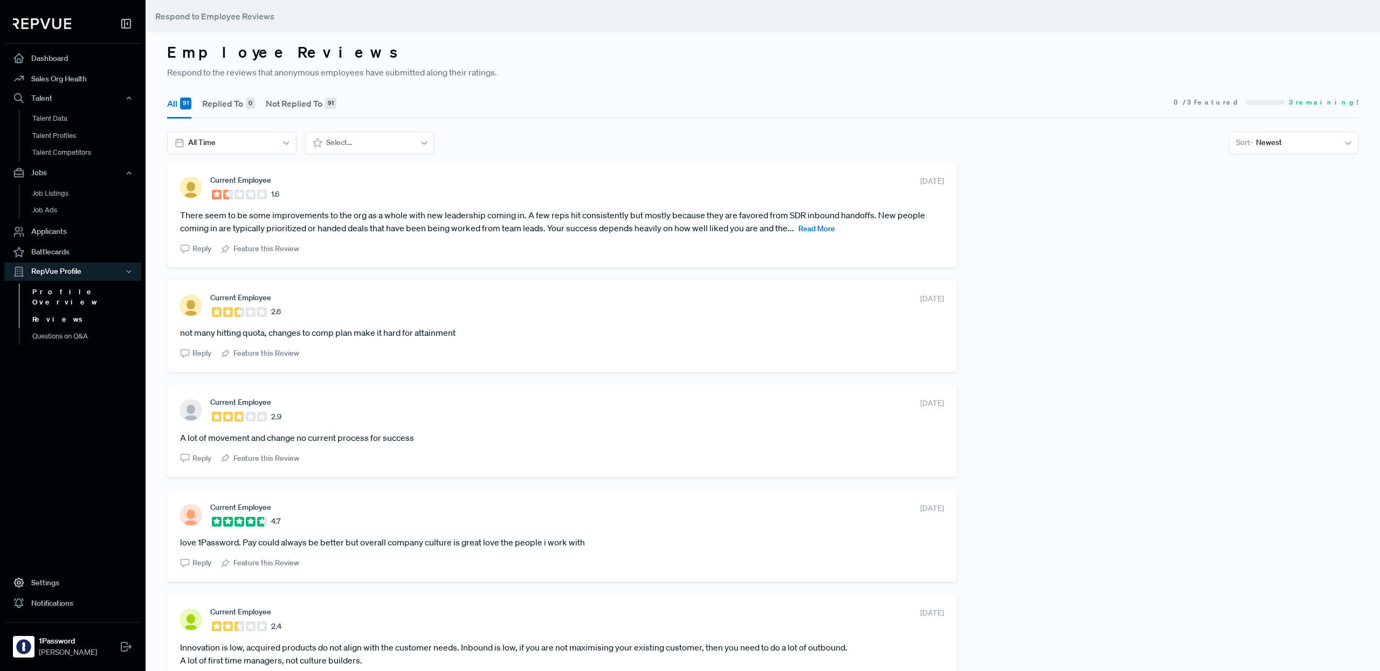
click at [49, 293] on link "Profile Overview" at bounding box center [87, 297] width 137 height 27
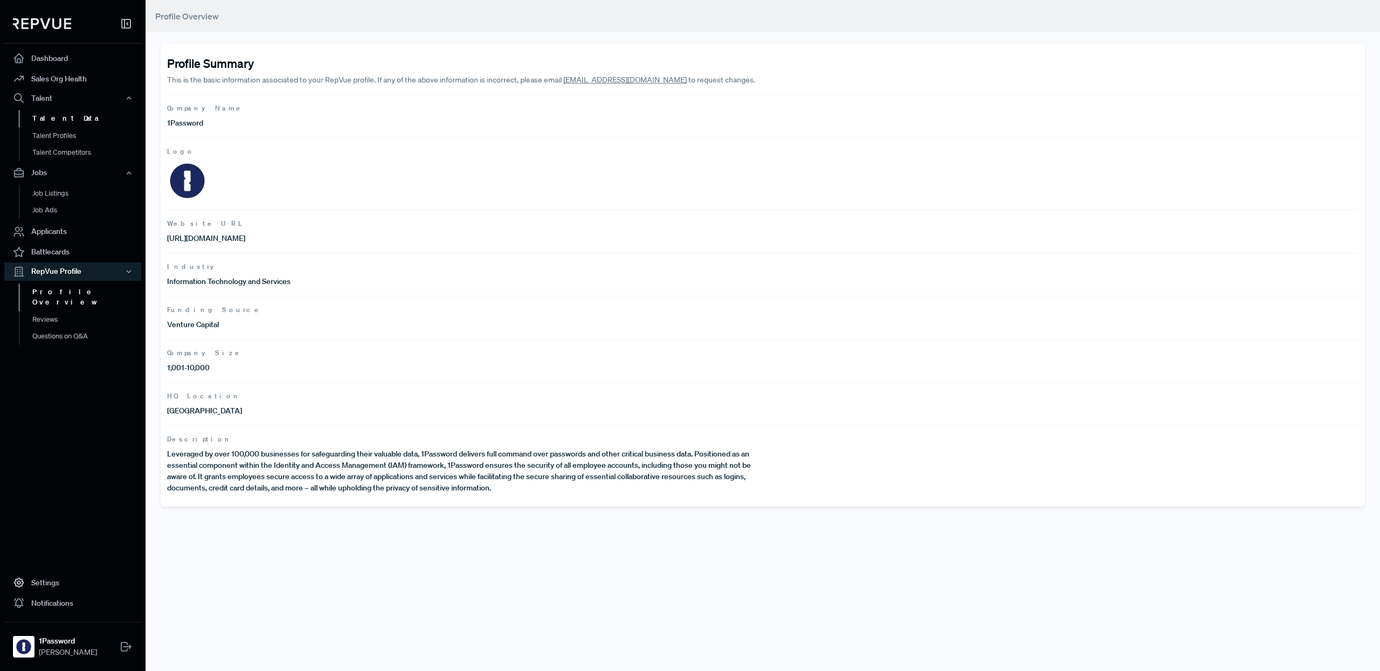
click at [77, 123] on link "Talent Data" at bounding box center [87, 118] width 137 height 17
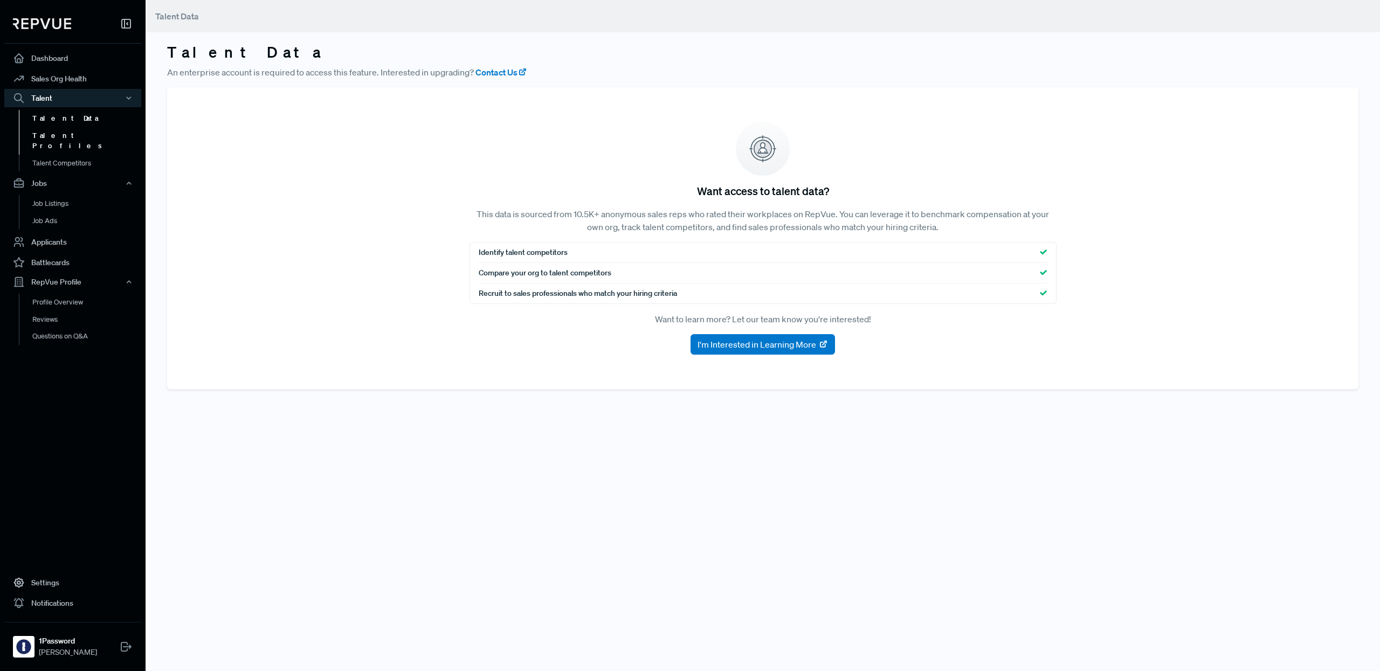
click at [77, 139] on link "Talent Profiles" at bounding box center [87, 140] width 137 height 27
click at [79, 155] on link "Talent Competitors" at bounding box center [87, 168] width 137 height 27
click at [53, 77] on link "Sales Org Health" at bounding box center [72, 78] width 137 height 20
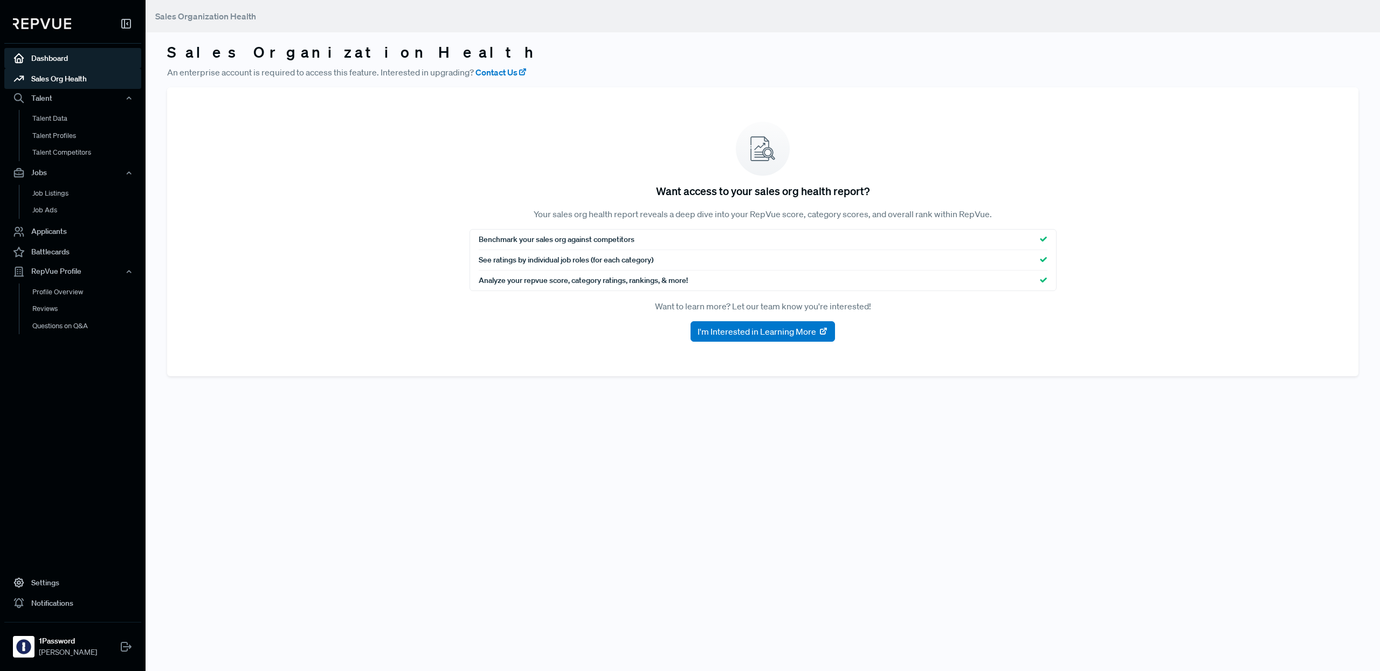
click at [47, 60] on link "Dashboard" at bounding box center [72, 58] width 137 height 20
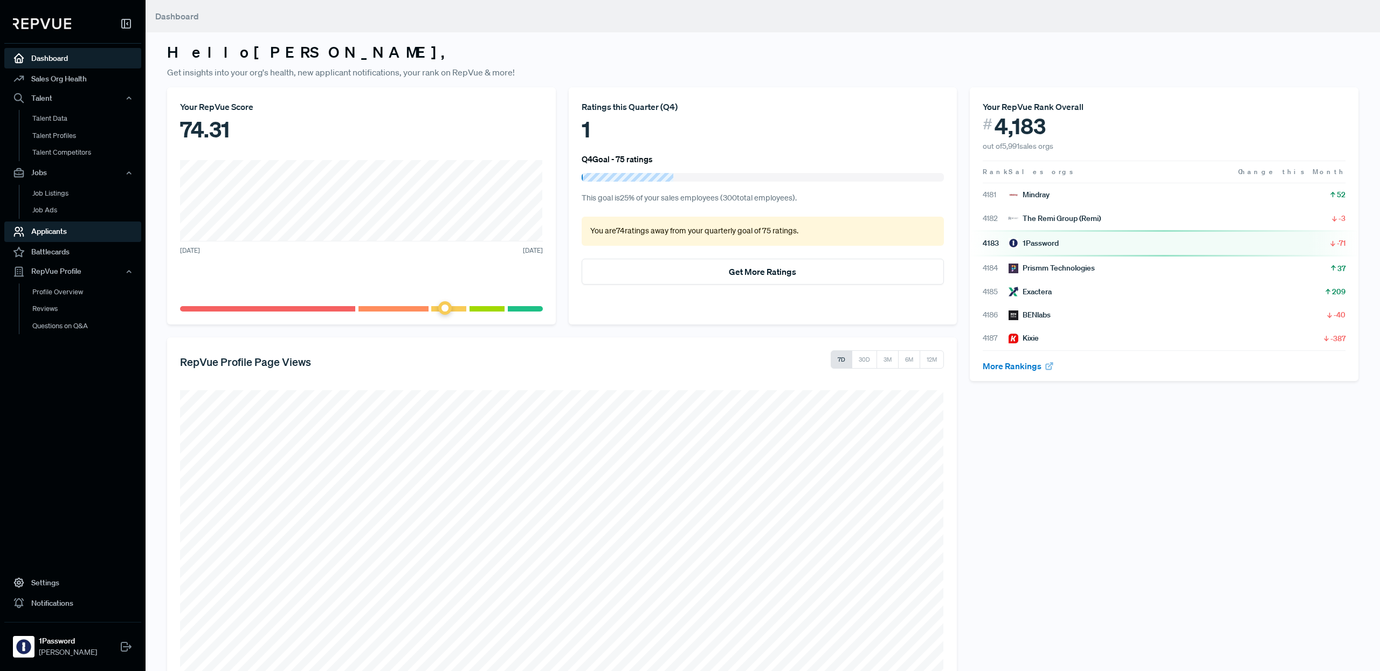
click at [53, 230] on link "Applicants" at bounding box center [72, 232] width 137 height 20
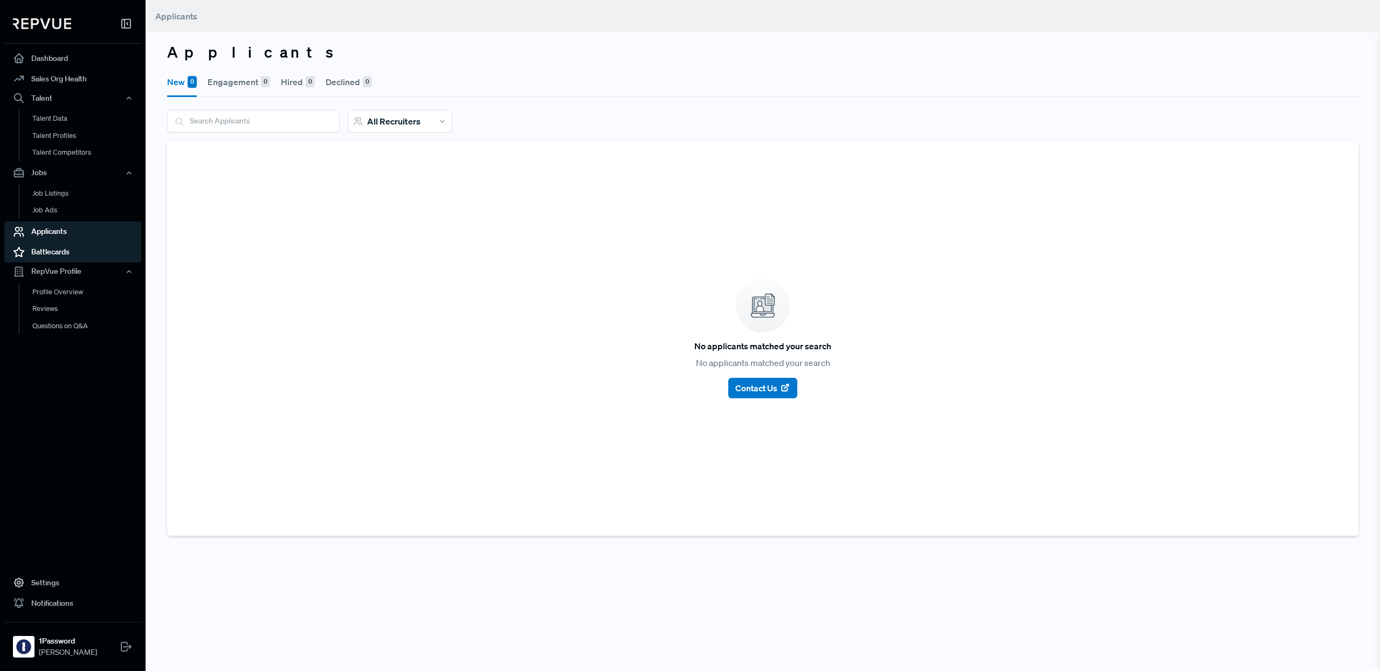
click at [56, 257] on link "Battlecards" at bounding box center [72, 252] width 137 height 20
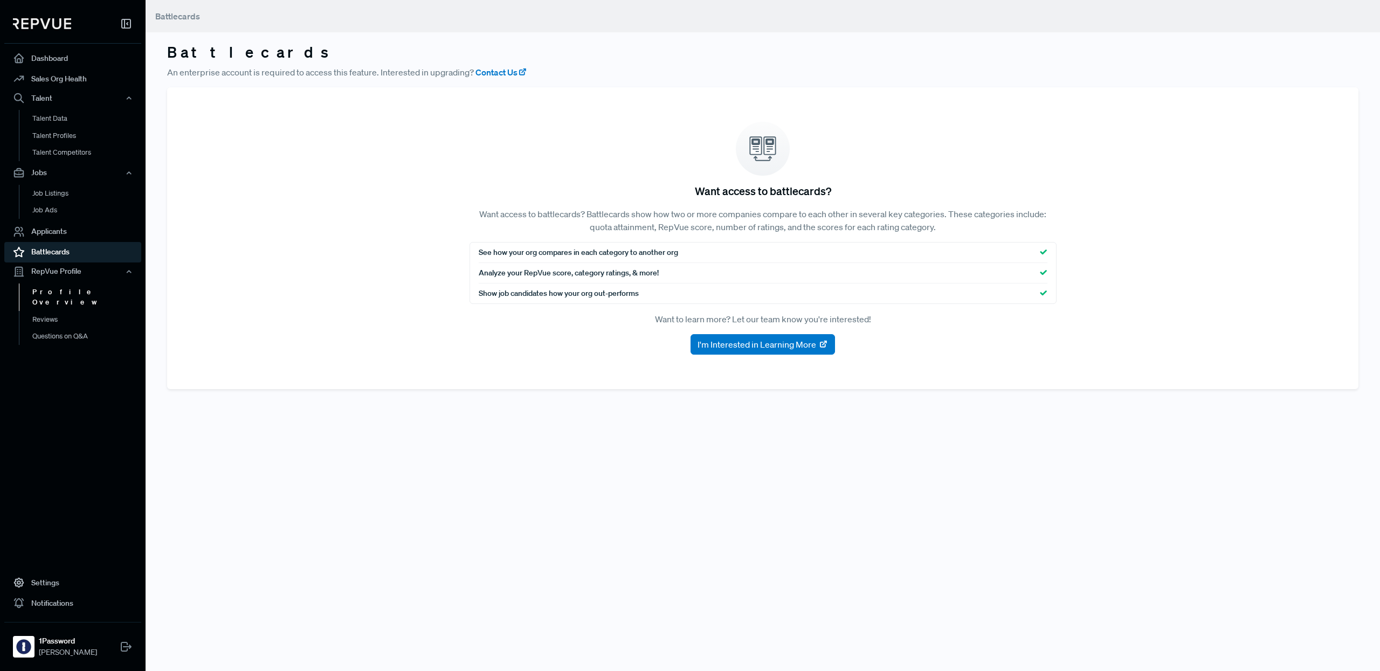
click at [67, 298] on link "Profile Overview" at bounding box center [87, 297] width 137 height 27
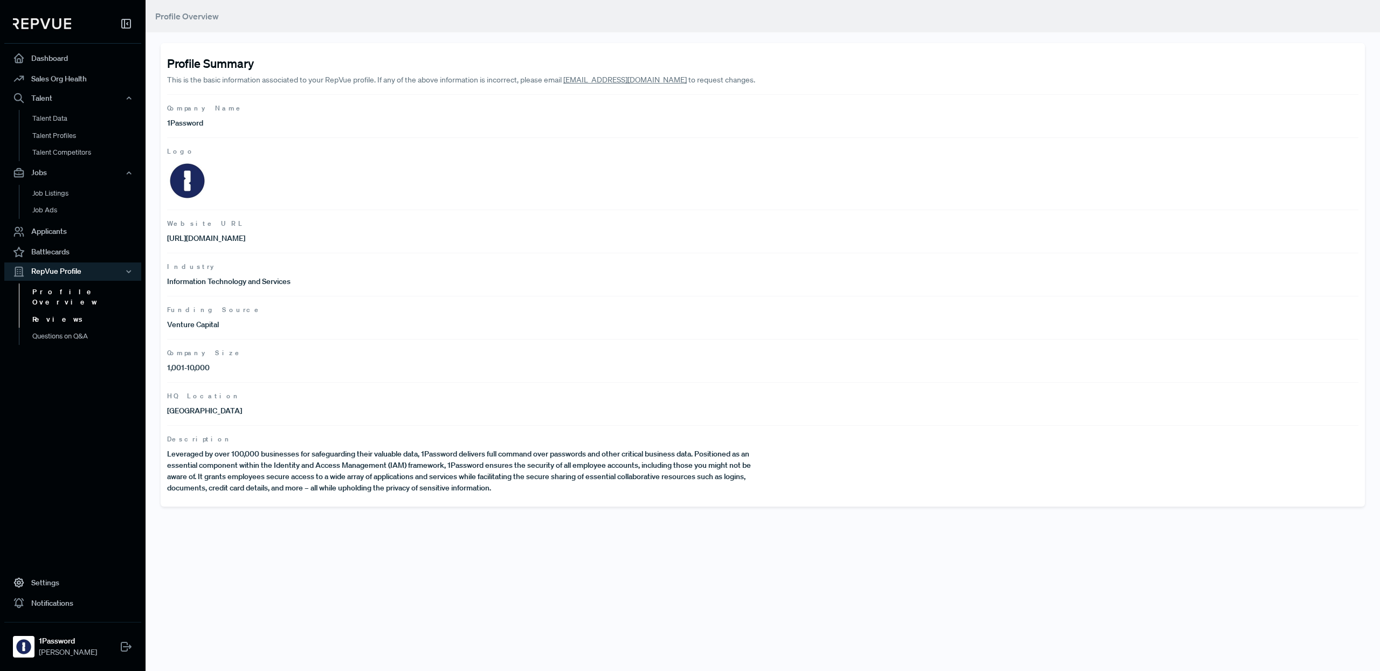
click at [66, 311] on link "Reviews" at bounding box center [87, 319] width 137 height 17
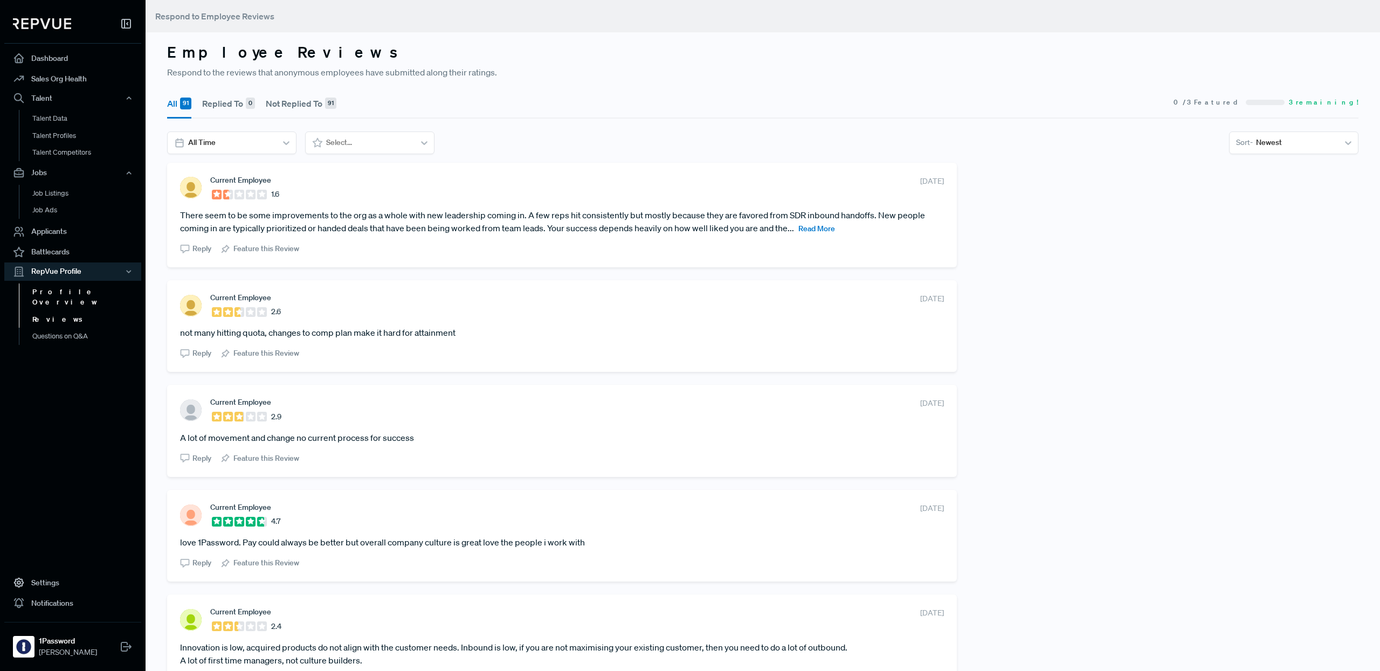
click at [88, 289] on link "Profile Overview" at bounding box center [87, 297] width 137 height 27
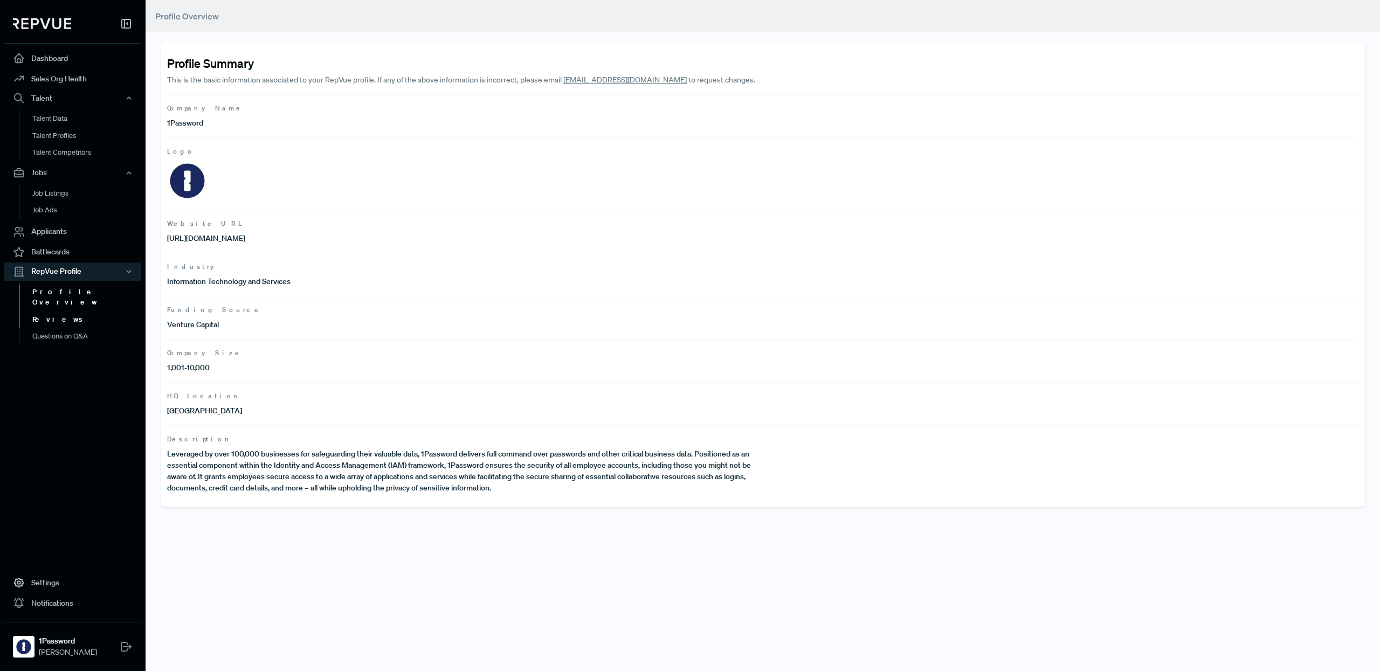
click at [45, 311] on link "Reviews" at bounding box center [87, 319] width 137 height 17
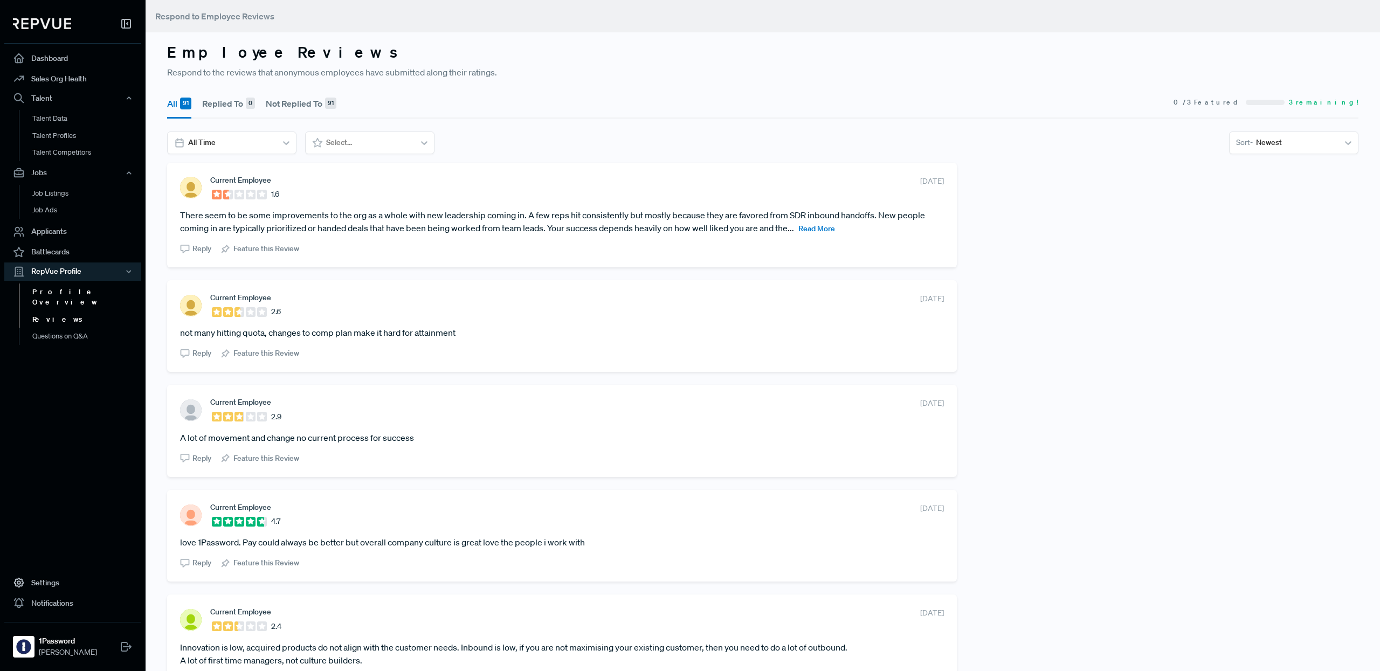
click at [69, 296] on link "Profile Overview" at bounding box center [87, 297] width 137 height 27
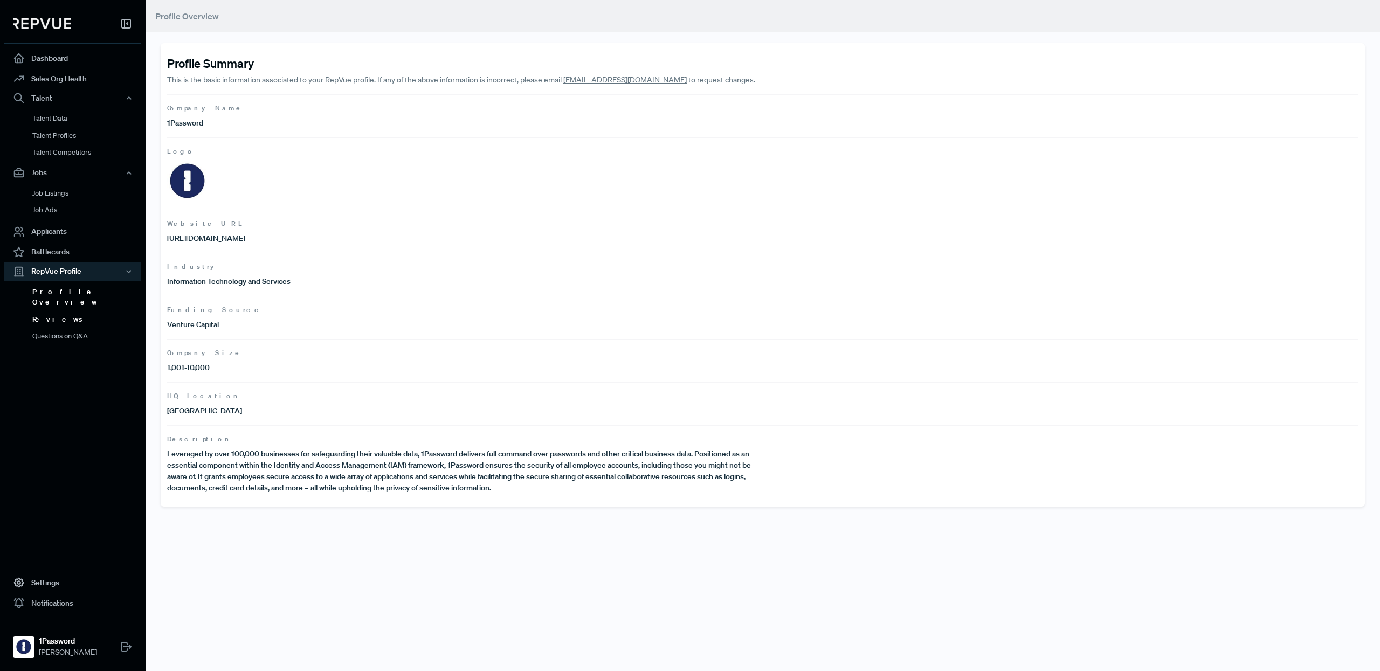
click at [48, 311] on link "Reviews" at bounding box center [87, 319] width 137 height 17
